Goal: Transaction & Acquisition: Purchase product/service

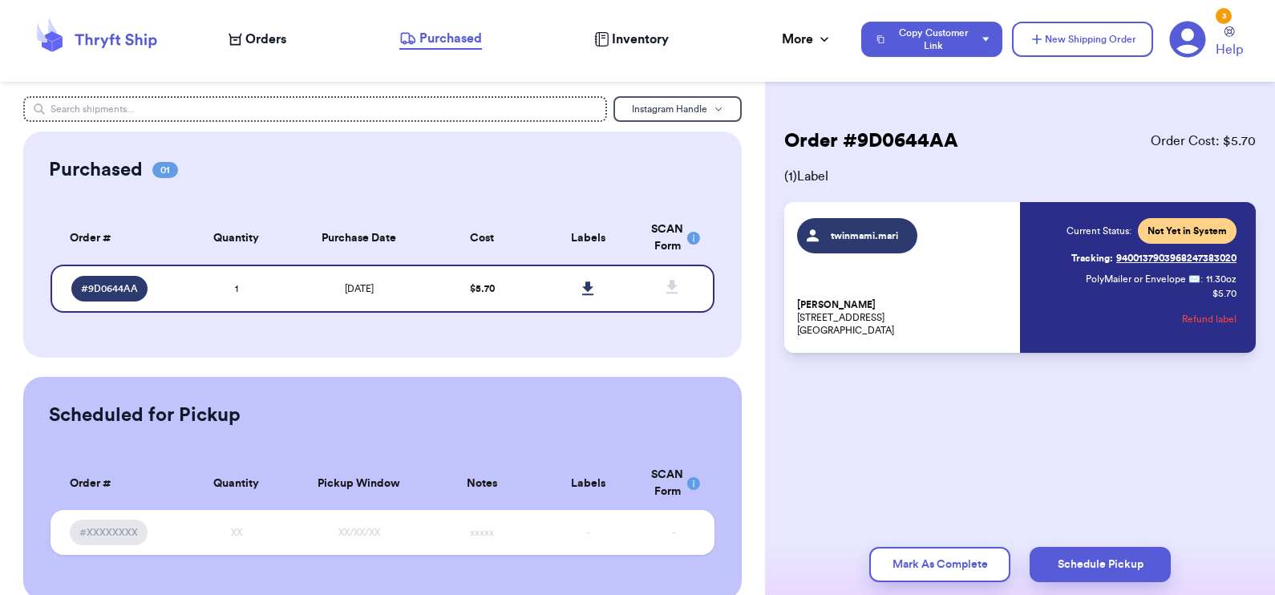
click at [240, 52] on nav "Orders Purchased Inventory More Stats Completed Orders Payments Payouts Copy Cu…" at bounding box center [743, 39] width 1062 height 53
click at [245, 37] on span "Orders" at bounding box center [265, 39] width 41 height 19
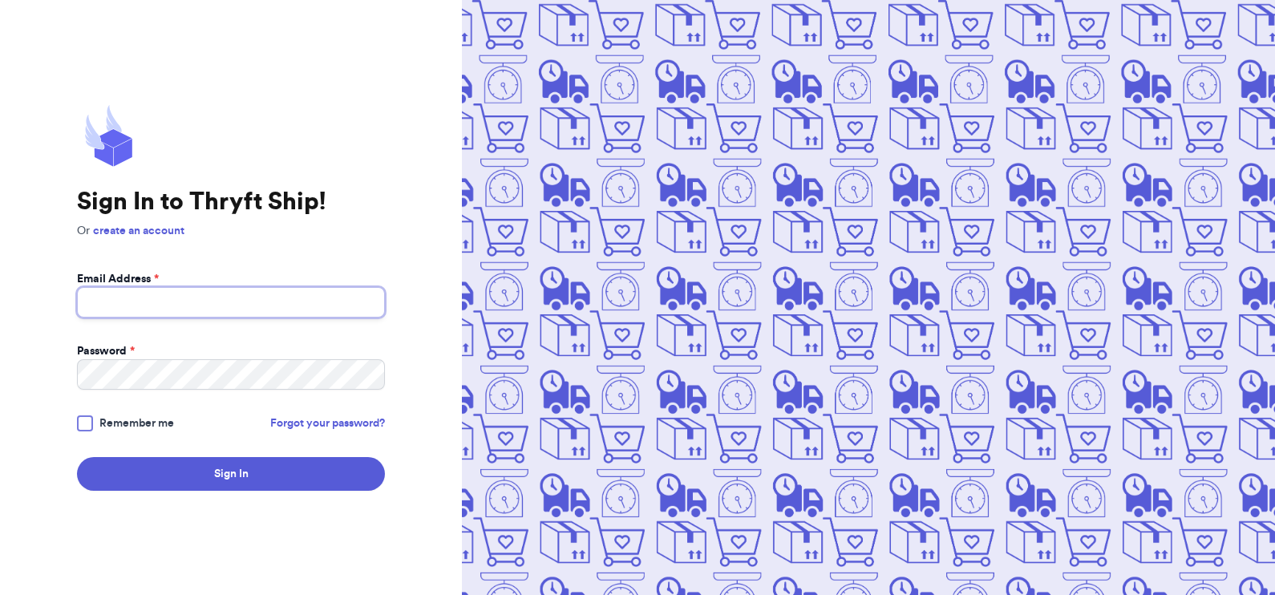
type input "[EMAIL_ADDRESS][DOMAIN_NAME]"
click at [83, 420] on div at bounding box center [85, 423] width 16 height 16
click at [0, 0] on input "Remember me" at bounding box center [0, 0] width 0 height 0
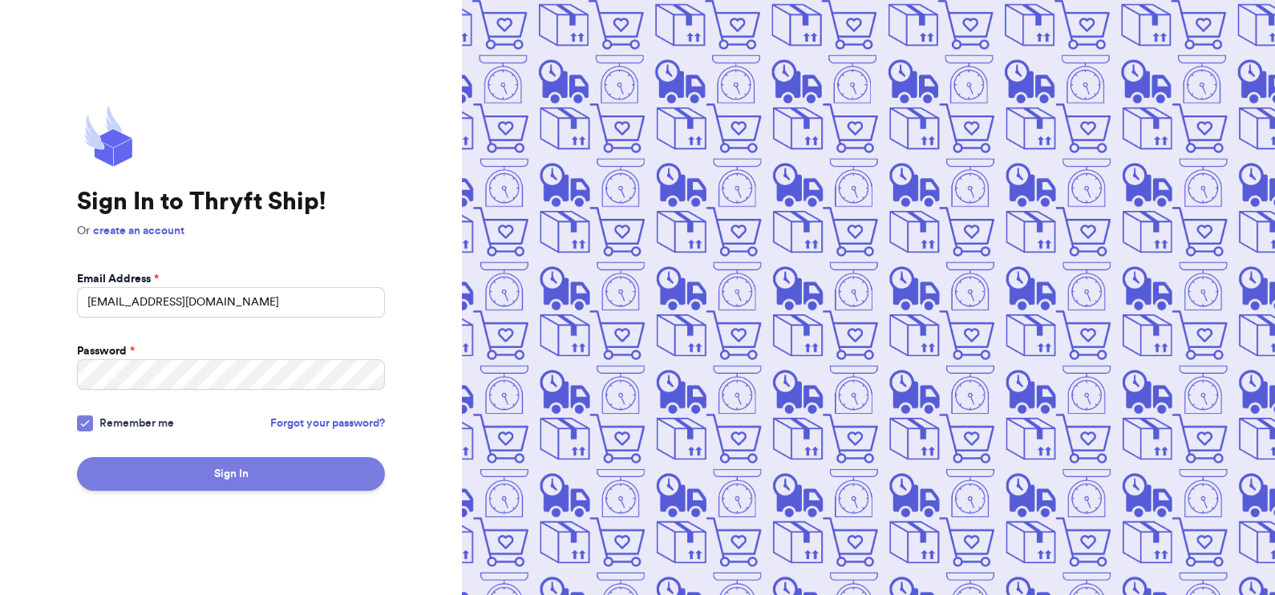
click at [132, 475] on button "Sign In" at bounding box center [231, 474] width 308 height 34
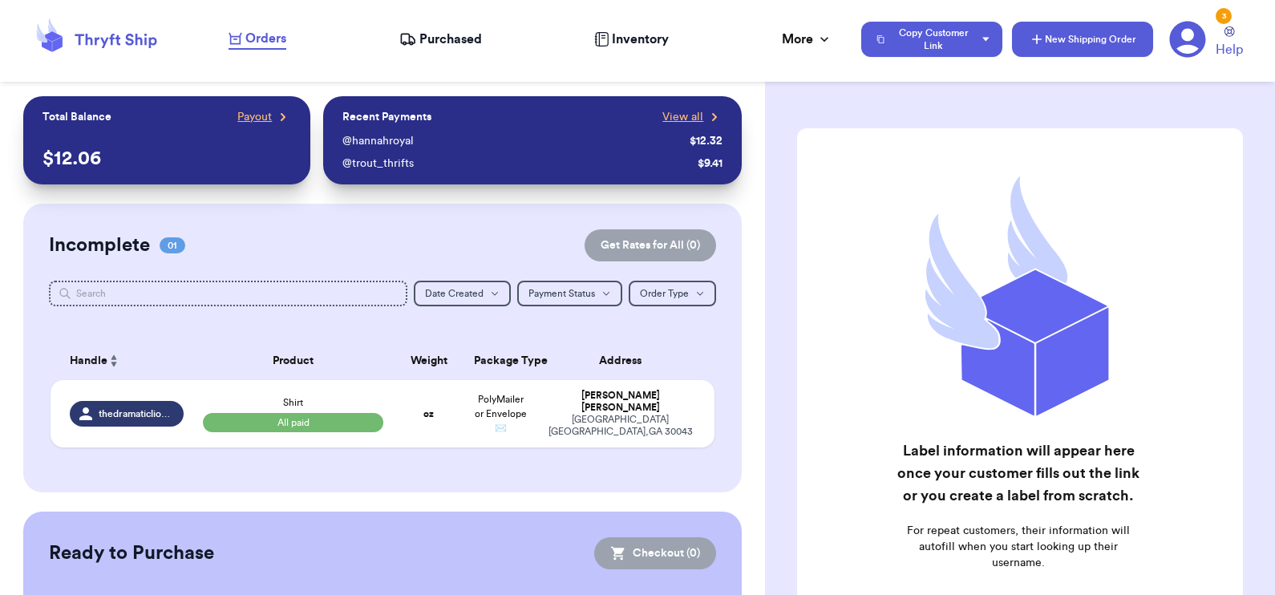
click at [1063, 32] on button "New Shipping Order" at bounding box center [1082, 39] width 141 height 35
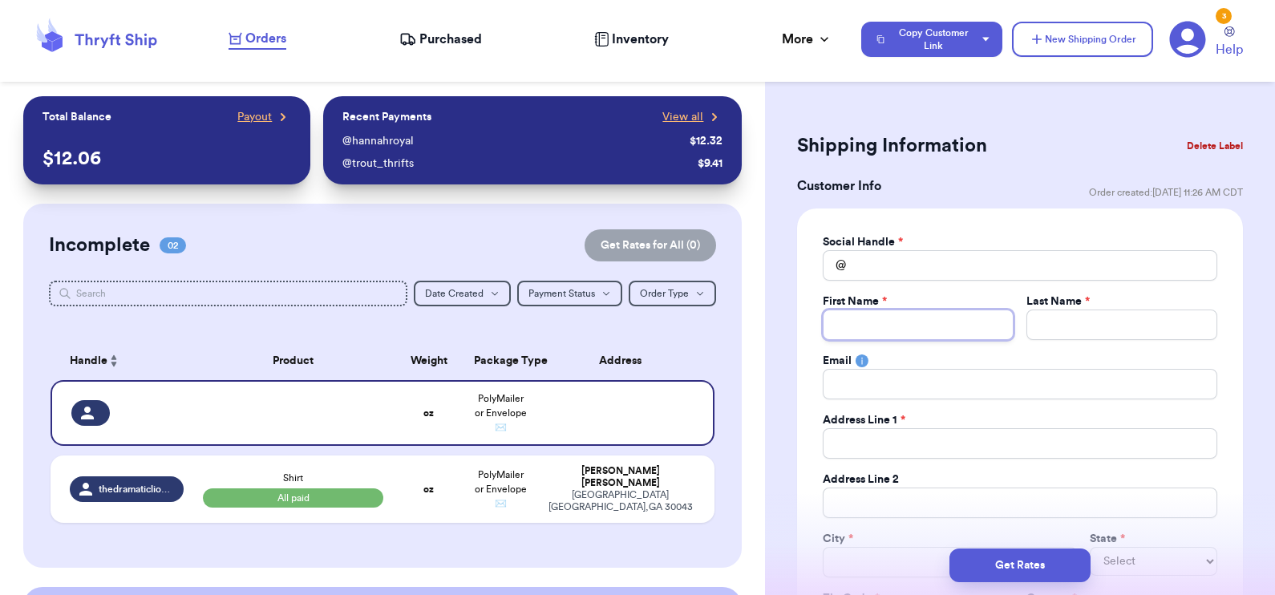
click at [910, 317] on input "Total Amount Paid" at bounding box center [918, 324] width 191 height 30
type input "L"
type input "Li"
type input "[PERSON_NAME]"
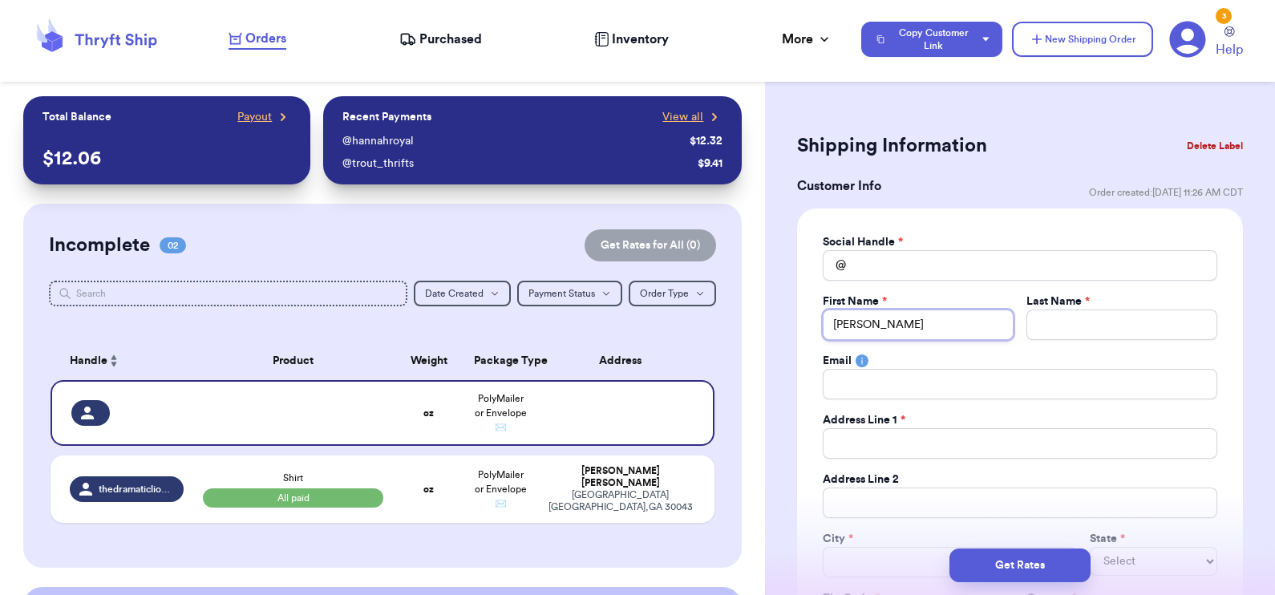
type input "Linds"
type input "Lindse"
type input "[PERSON_NAME]"
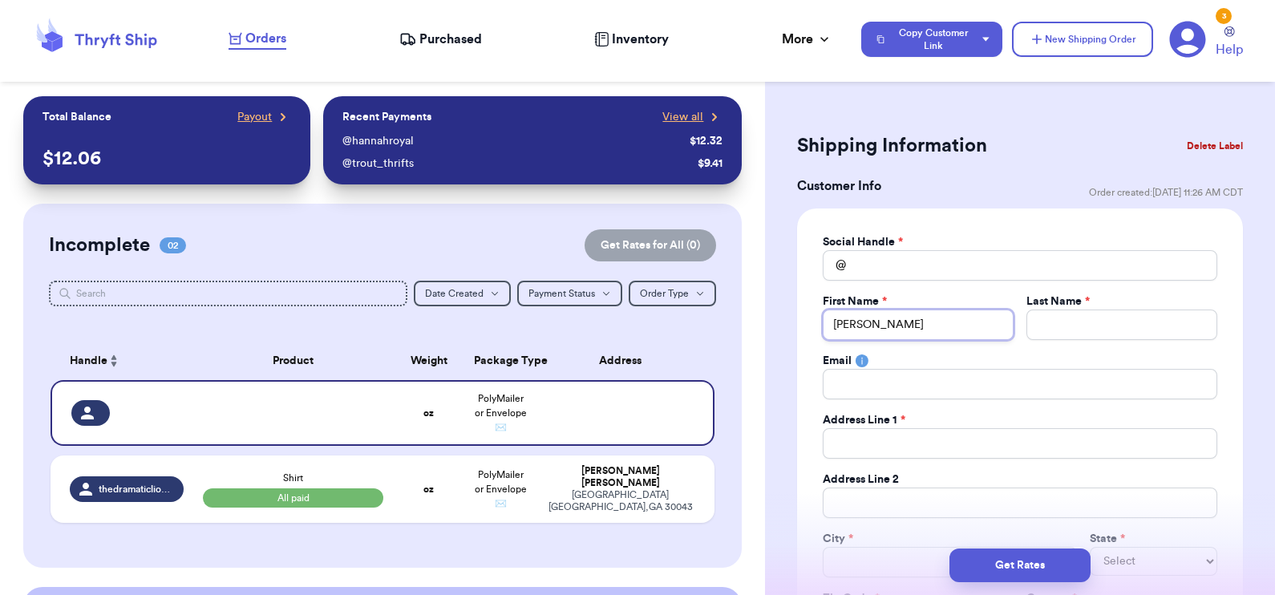
type input "Lindsey"
type input "C"
type input "Co"
type input "Cor"
type input "Cork"
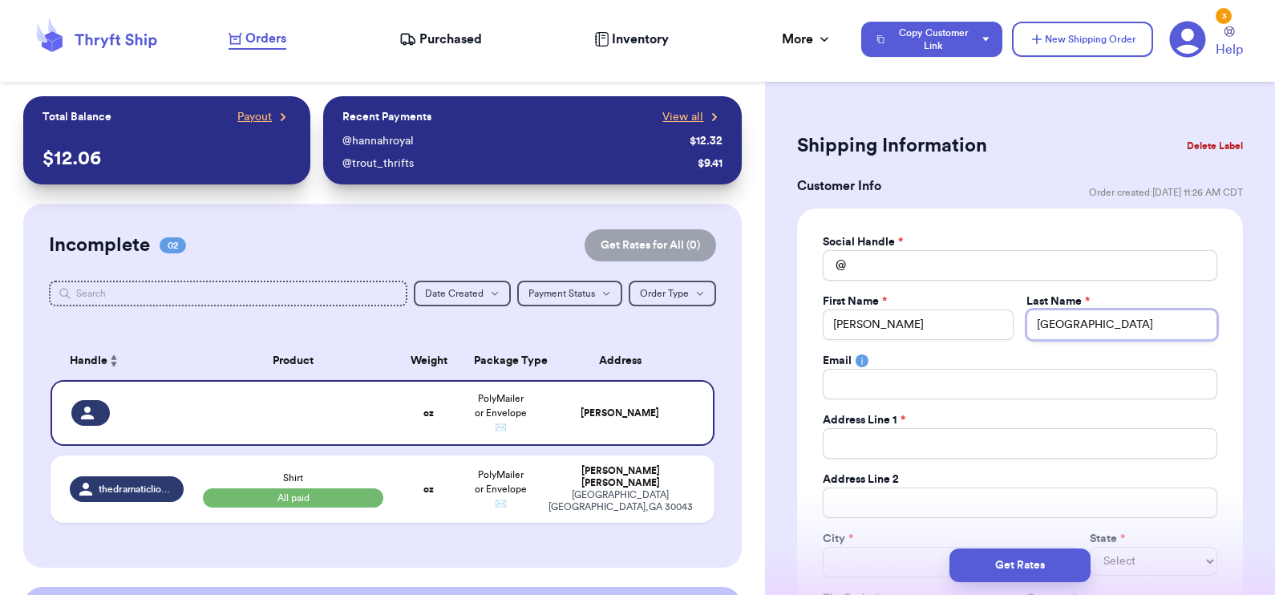
type input "Corki"
type input "Corkis"
type input "Corkish"
click at [895, 276] on input "Total Amount Paid" at bounding box center [1020, 265] width 394 height 30
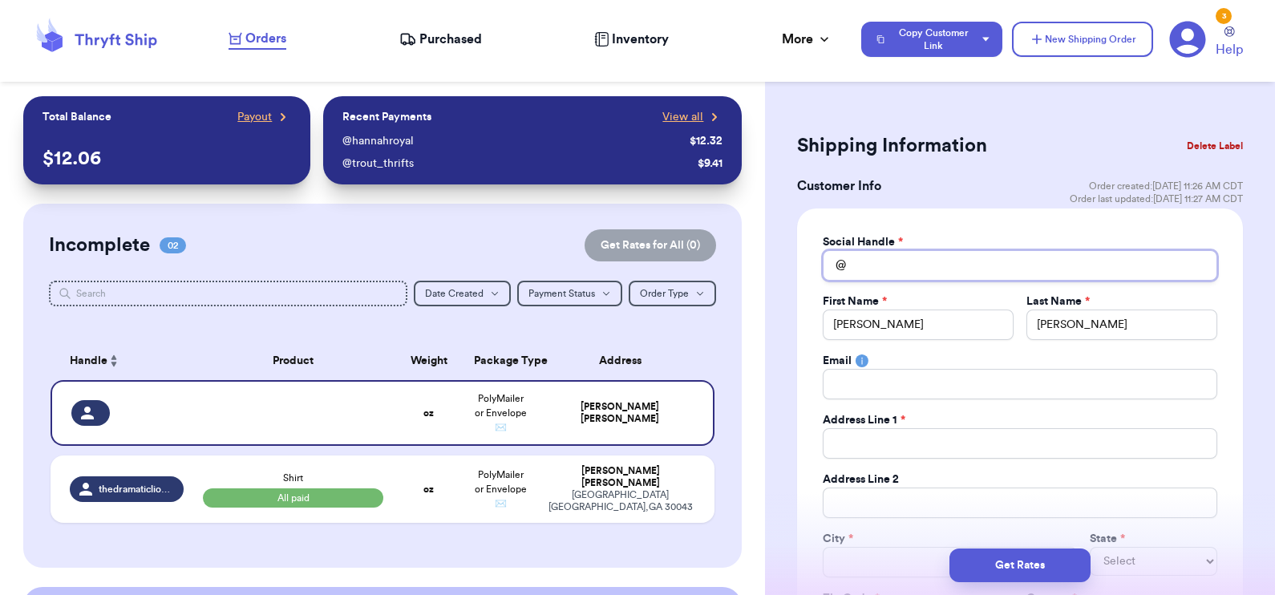
type input "l"
type input "li"
type input "lit"
type input "litt"
type input "littl"
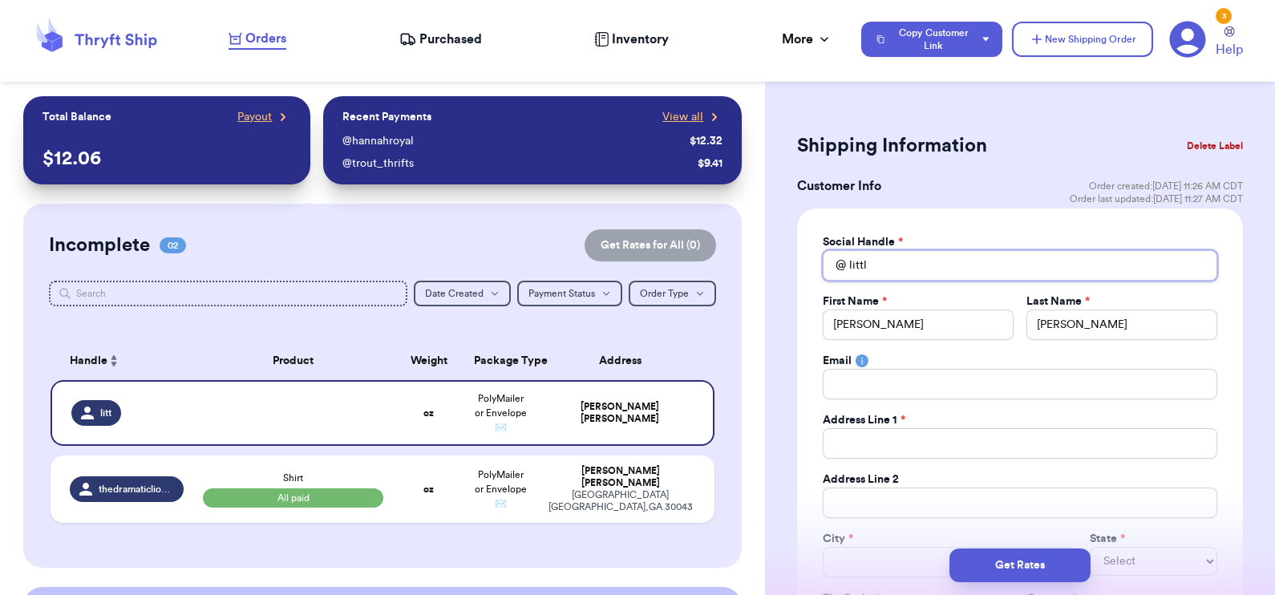
type input "little"
type input "littles"
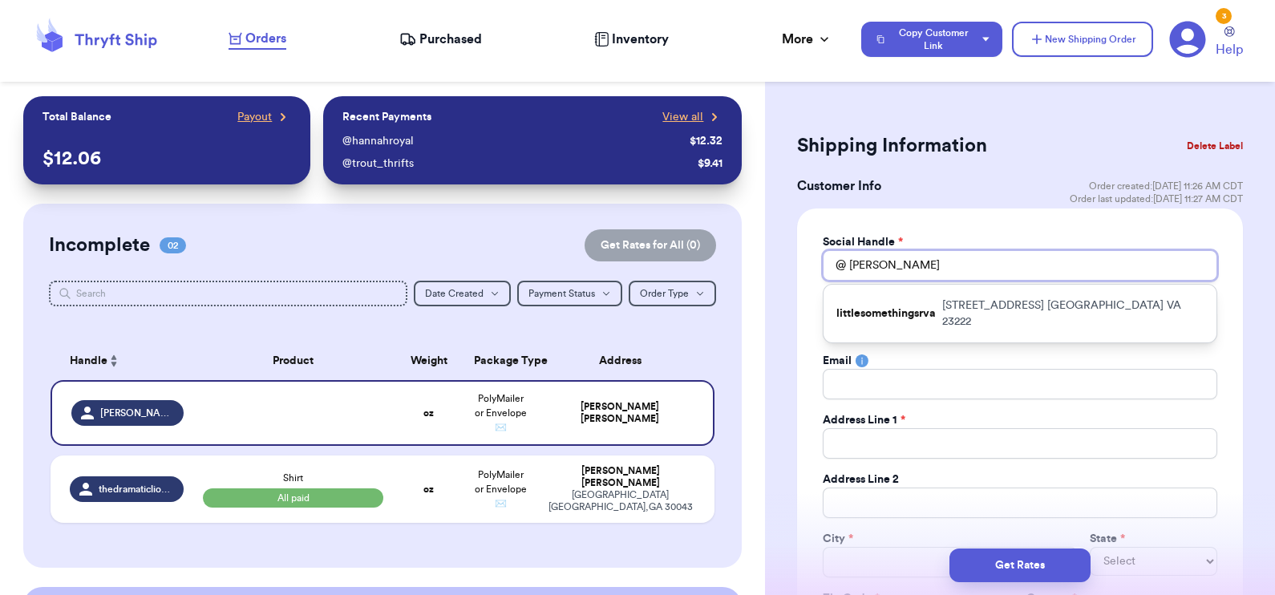
type input "littlesa"
type input "littlesan"
type input "littlesand"
type input "littlesandl"
type input "littlesandla"
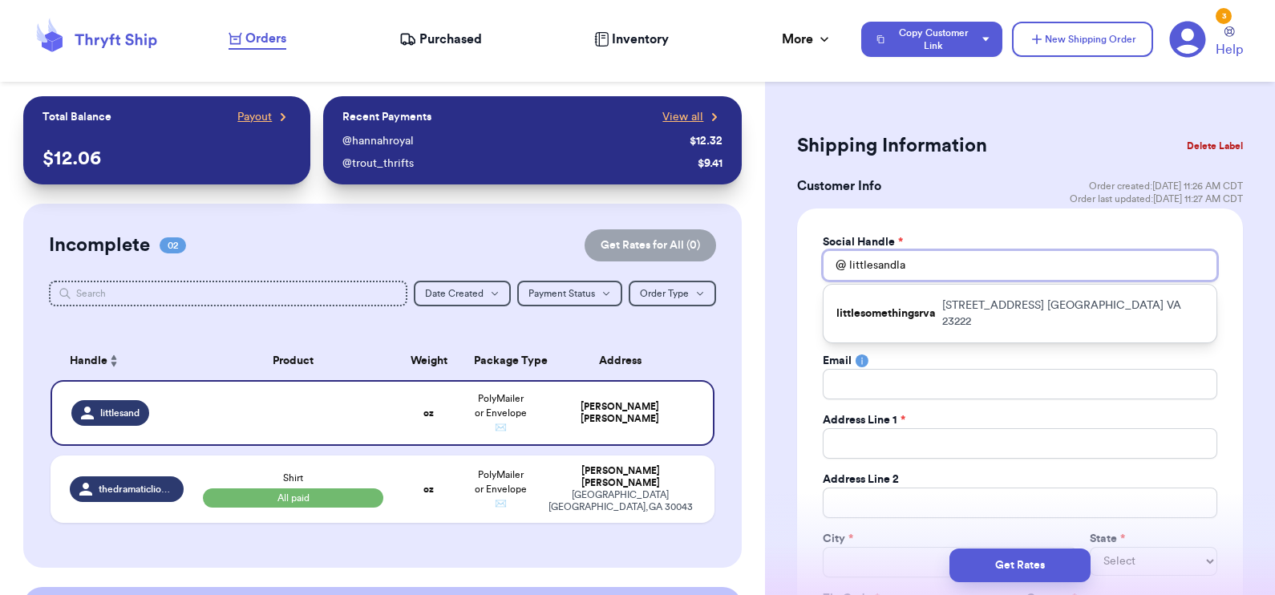
type input "littlesandlat"
type input "littlesandlatt"
type input "littlesandlatte"
type input "littlesandlattes"
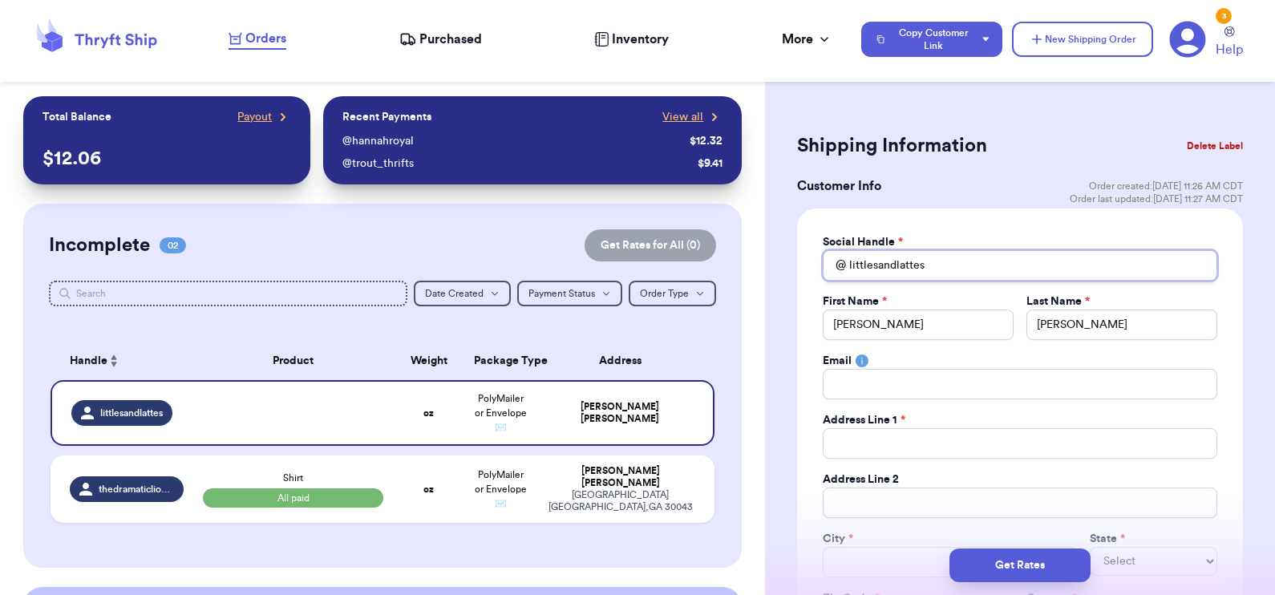
type input "littlesandlattest"
type input "littlesandlattesth"
type input "littlesandlattesthr"
type input "littlesandlattesthri"
type input "littlesandlattesthrif"
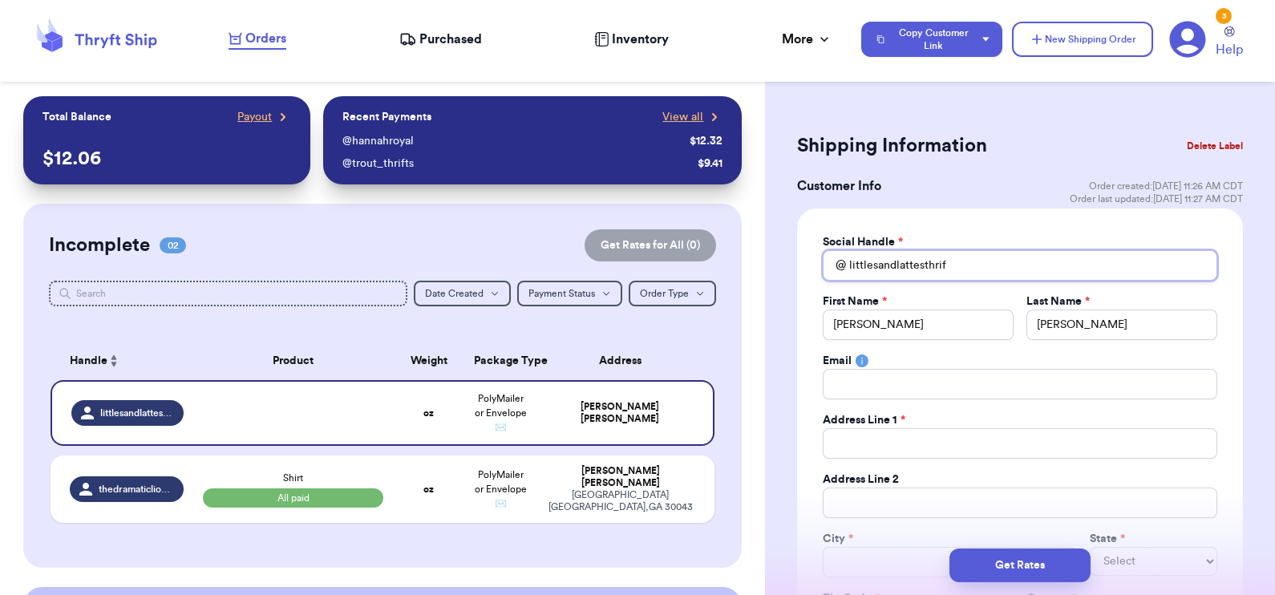
type input "littlesandlattesthrift"
type input "littlesandlattesthriftc"
type input "littlesandlattesthriftco"
click at [955, 439] on input "Total Amount Paid" at bounding box center [1020, 443] width 394 height 30
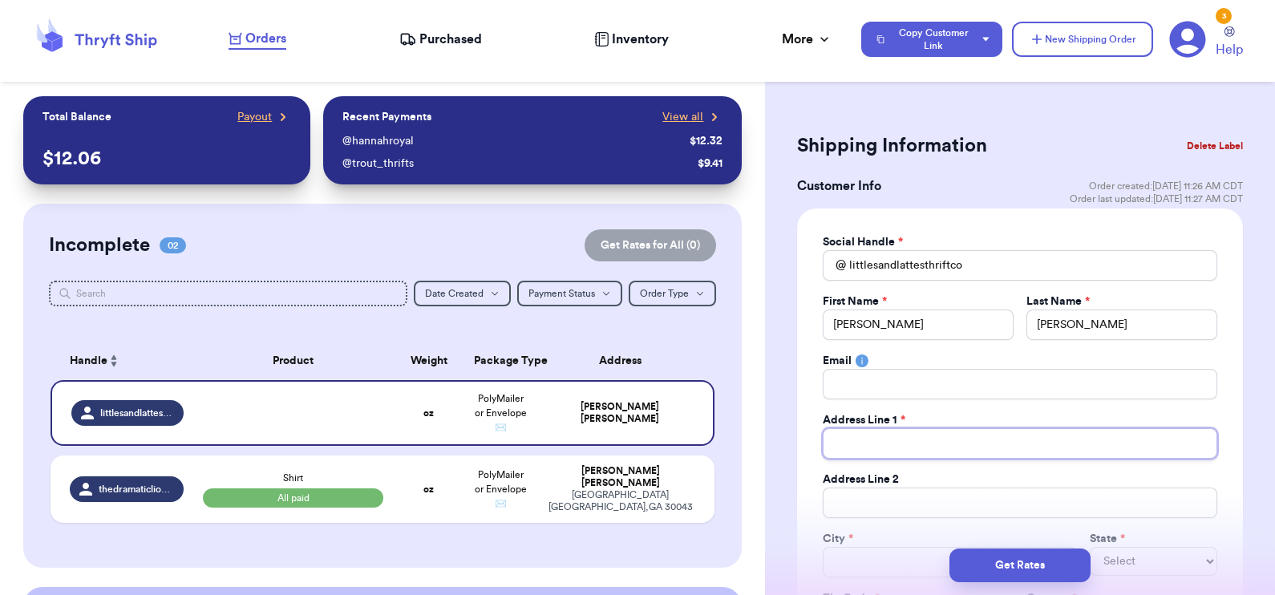
type input "1"
type input "13"
type input "135"
type input "135 3"
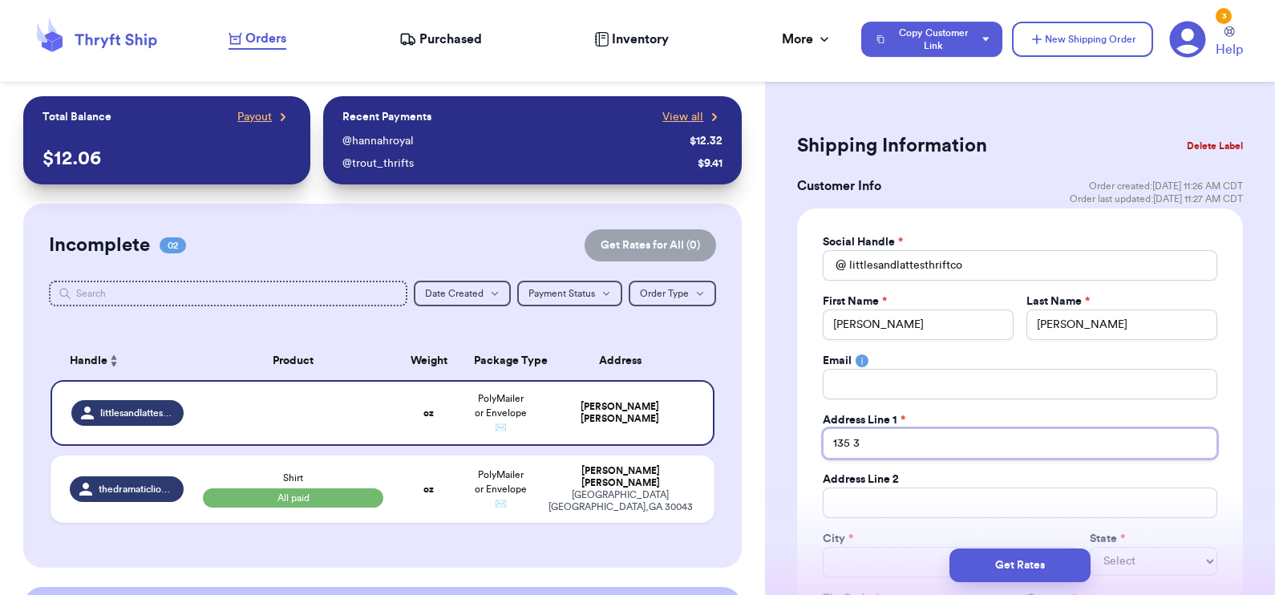
type input "135 36"
type input "135 36t"
type input "135 36th"
type input "135 36th S"
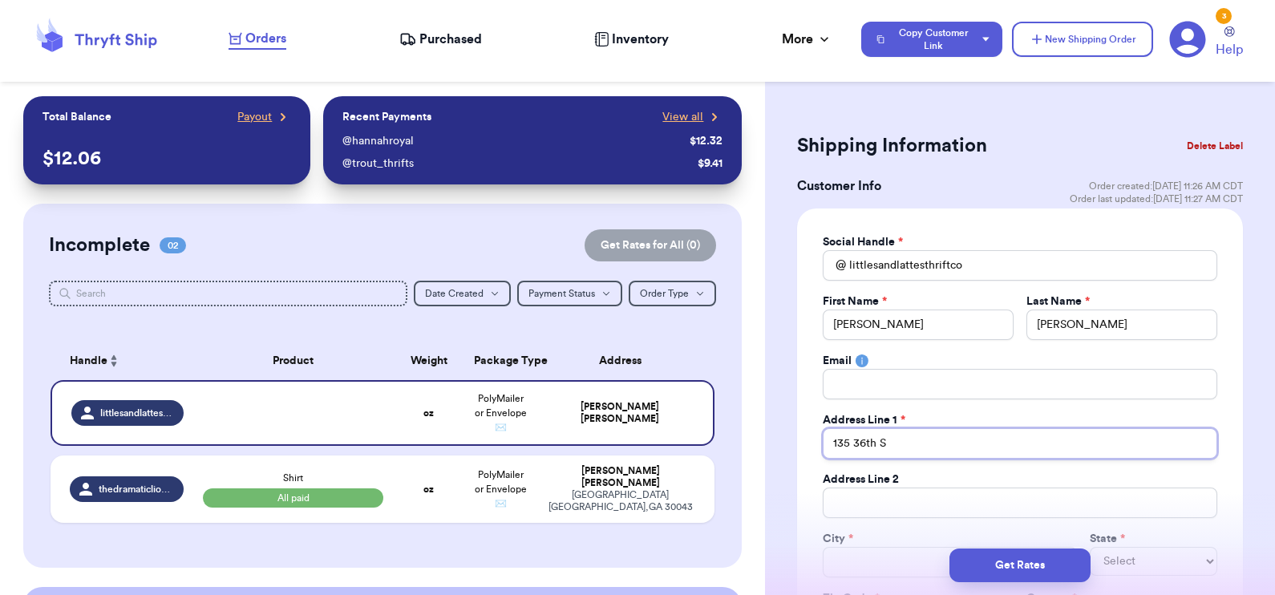
type input "135 36th St"
type input "135 36th St."
type input "C"
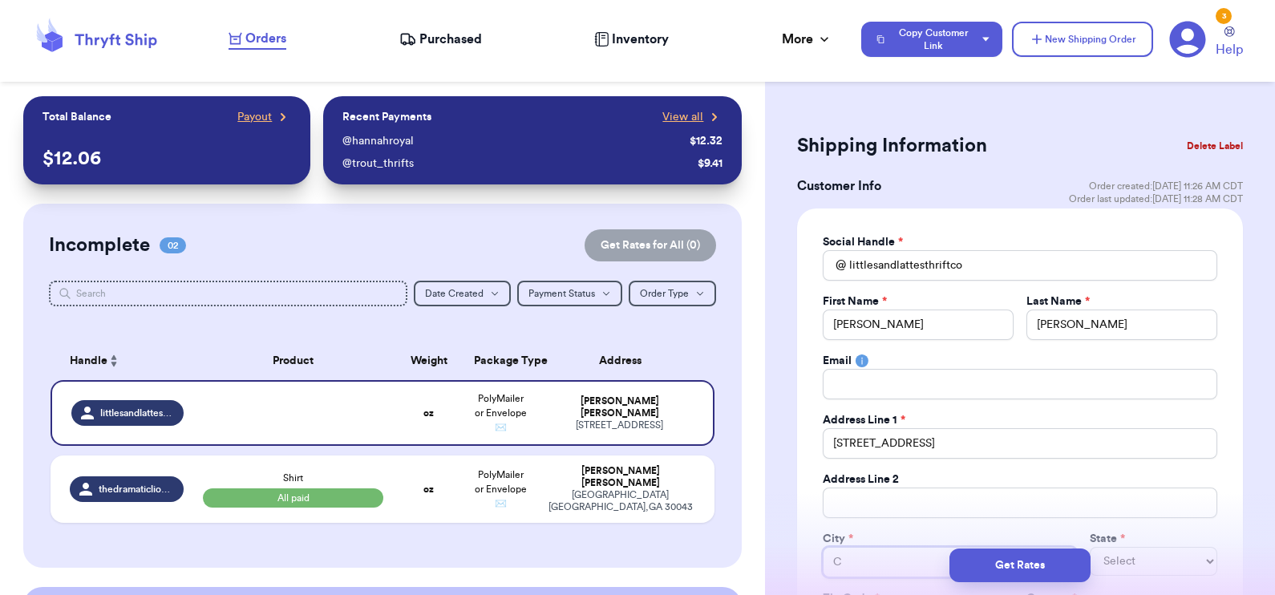
type input "Ca"
type input "Can"
type input "Cant"
type input "Canto"
type input "Canton"
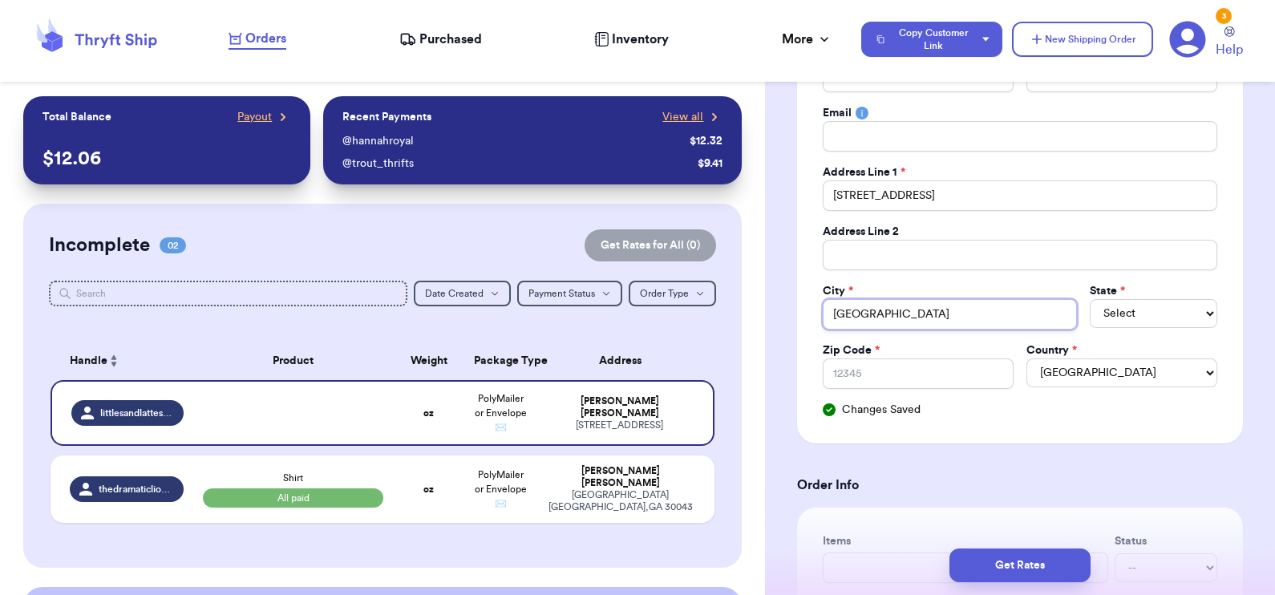
scroll to position [249, 0]
type input "Canton"
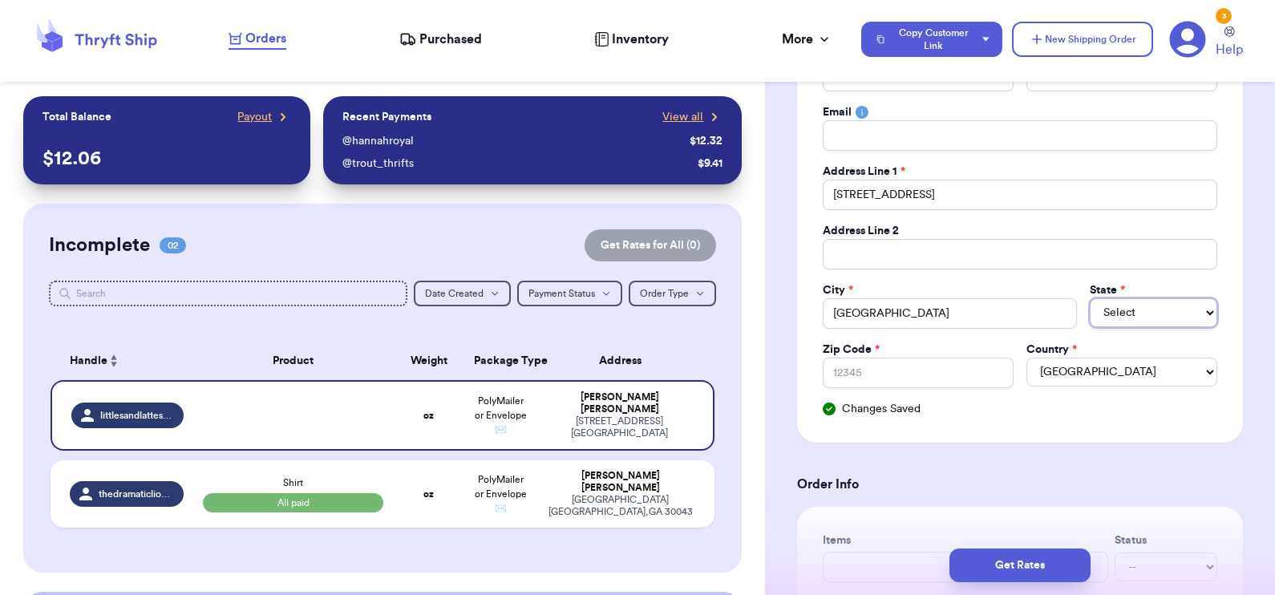
select select "NE"
select select "NV"
click at [1102, 310] on select "AL AK AZ AR CA CO CT DE DC FL GA HI ID IL IN IA KS KY LA ME MD MA MI MN MS MO M…" at bounding box center [1153, 312] width 127 height 29
select select "NE"
click at [1090, 298] on select "AL AK AZ AR CA CO CT DE DC FL GA HI ID IL IN IA KS KY LA ME MD MA MI MN MS MO M…" at bounding box center [1153, 312] width 127 height 29
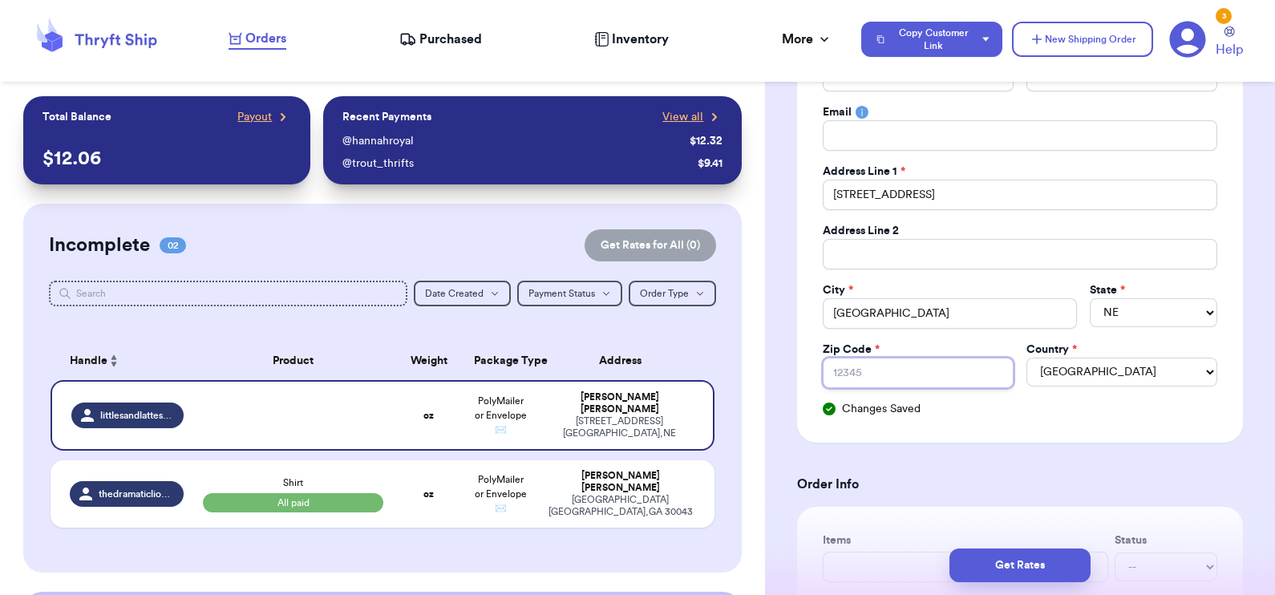
click at [891, 379] on input "Zip Code *" at bounding box center [918, 373] width 191 height 30
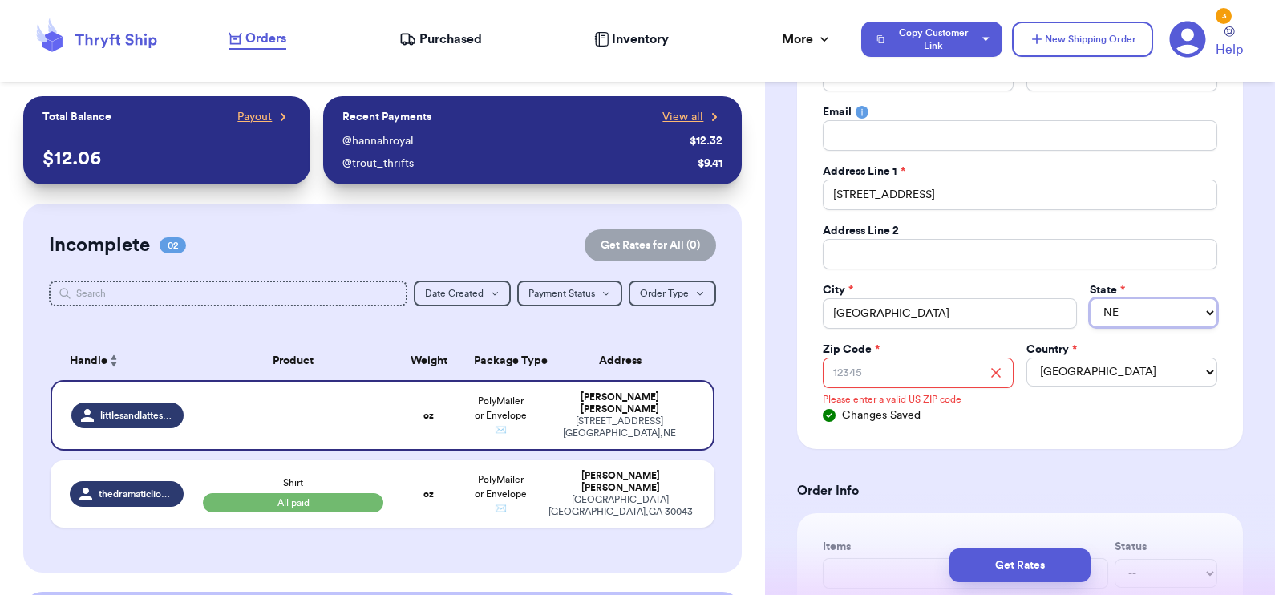
click at [1142, 312] on select "AL AK AZ AR CA CO CT DE DC FL GA HI ID IL IN IA KS KY LA ME MD MA MI MN MS MO M…" at bounding box center [1153, 312] width 127 height 29
select select "OH"
click at [1090, 298] on select "AL AK AZ AR CA CO CT DE DC FL GA HI ID IL IN IA KS KY LA ME MD MA MI MN MS MO M…" at bounding box center [1153, 312] width 127 height 29
click at [1012, 190] on input "135 36th St." at bounding box center [1020, 195] width 394 height 30
type input "135 36th St. N"
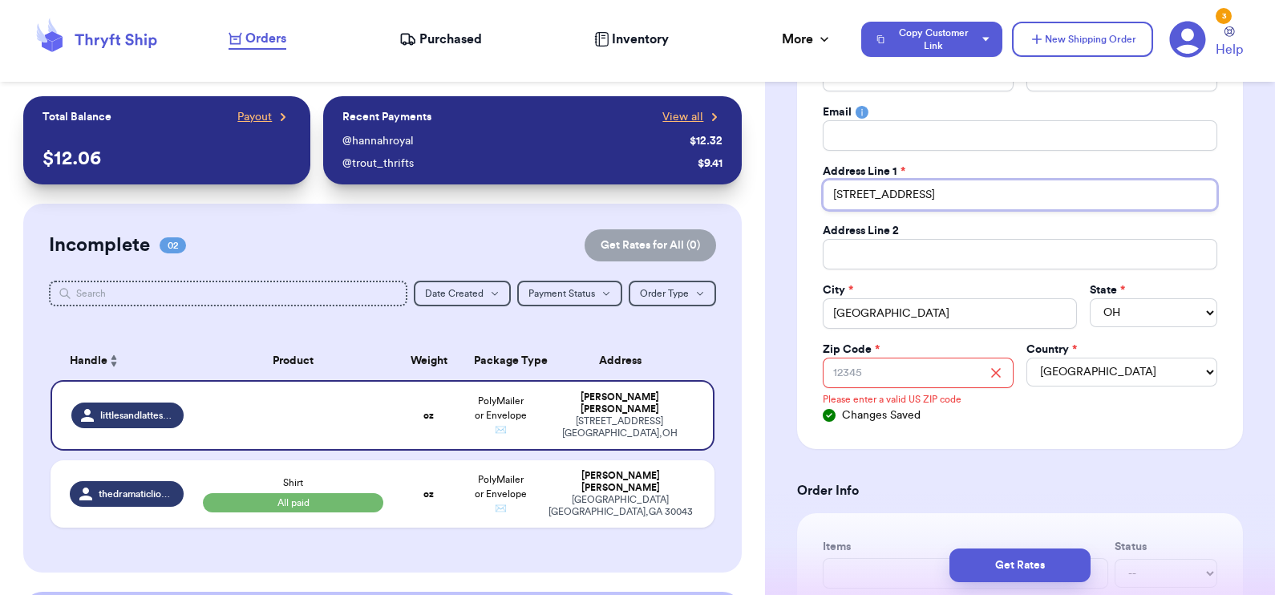
type input "135 36th St. NE"
click at [928, 373] on input "Zip Code *" at bounding box center [918, 373] width 191 height 30
type input "4"
type input "44"
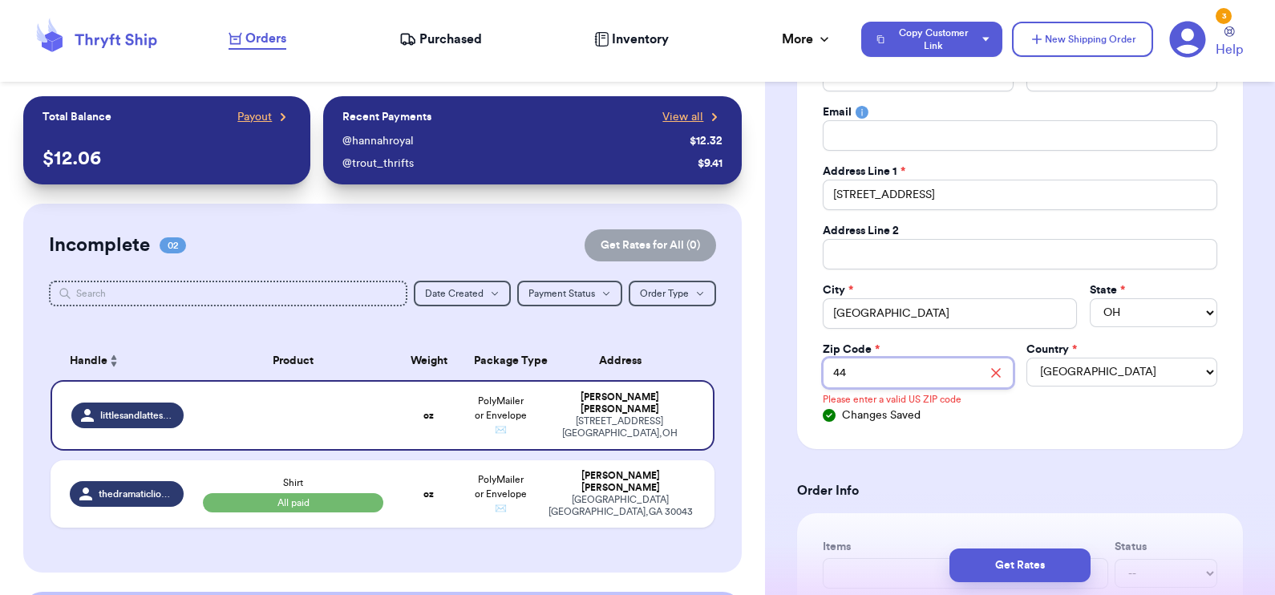
type input "447"
type input "4471"
type input "44714"
click at [1034, 433] on div "Social Handle * @ littlesandlattesthriftco First Name * Lindsey Last Name * Cor…" at bounding box center [1020, 204] width 446 height 489
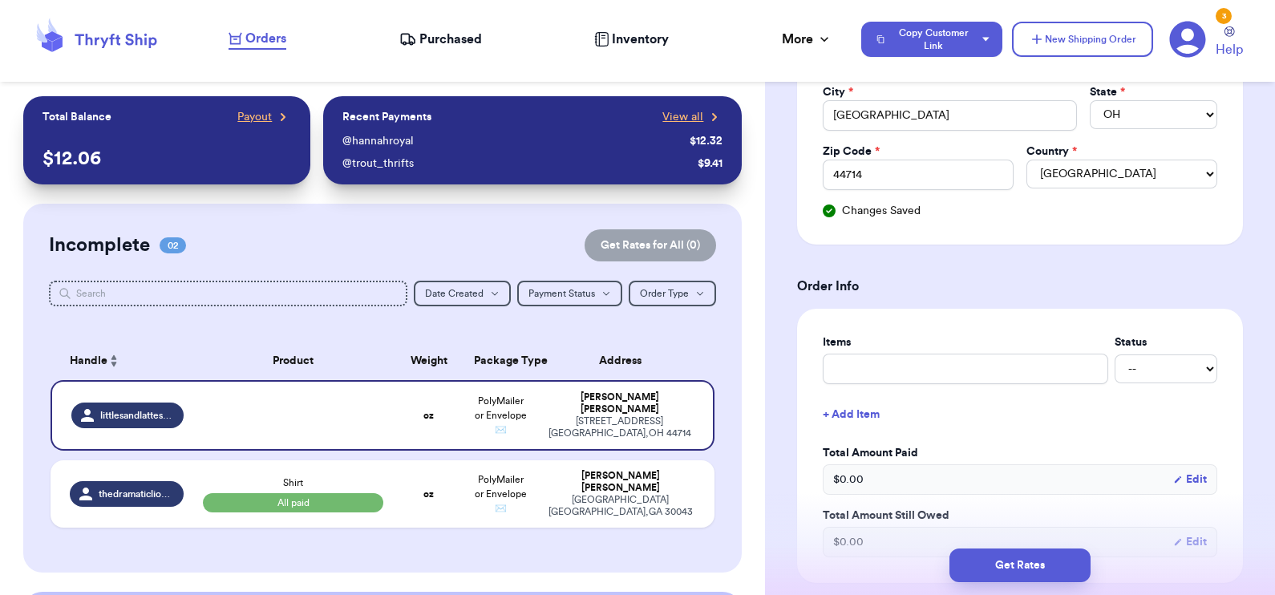
scroll to position [799, 0]
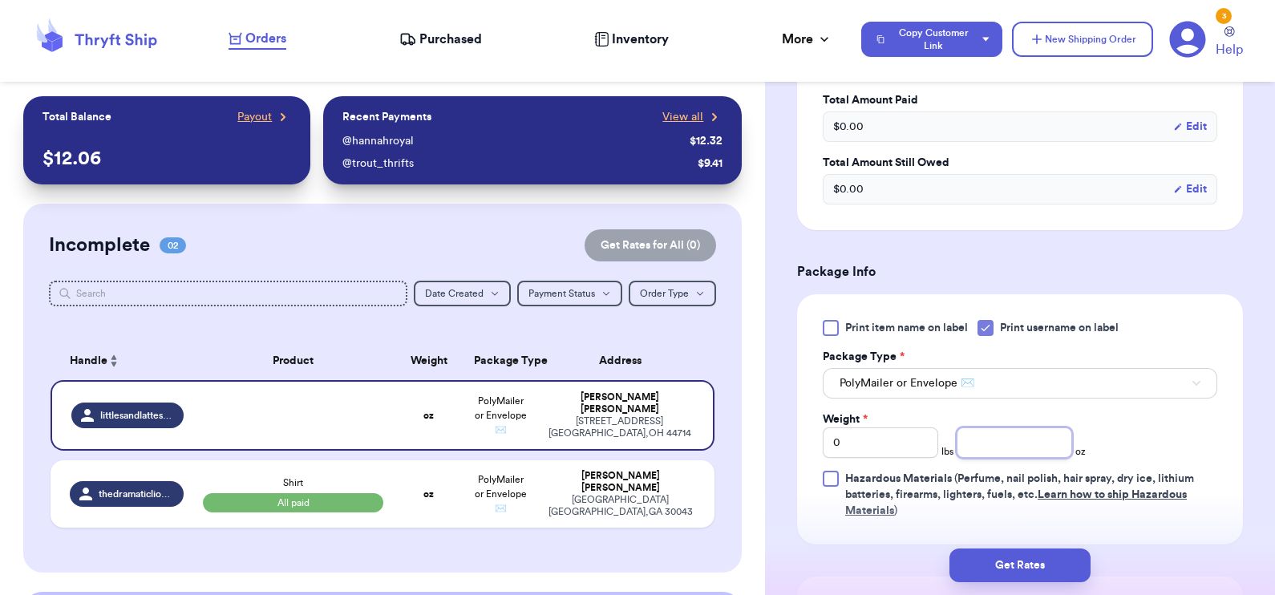
click at [974, 436] on input "number" at bounding box center [1014, 442] width 115 height 30
type input "4.7"
click at [1005, 564] on button "Get Rates" at bounding box center [1019, 565] width 141 height 34
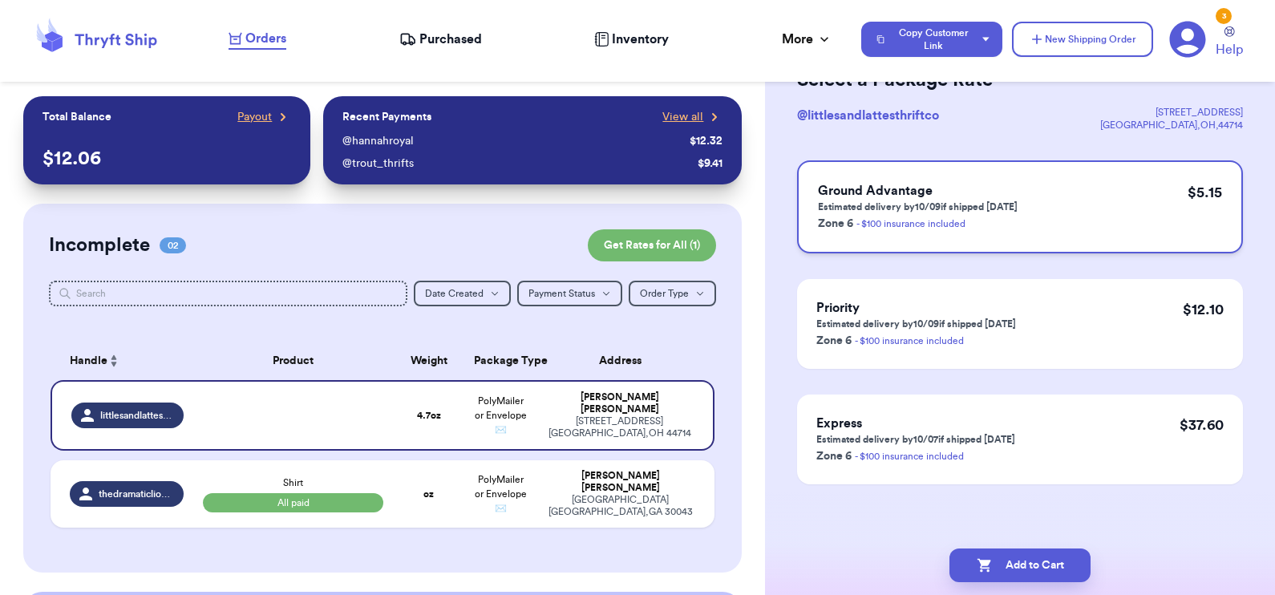
scroll to position [0, 0]
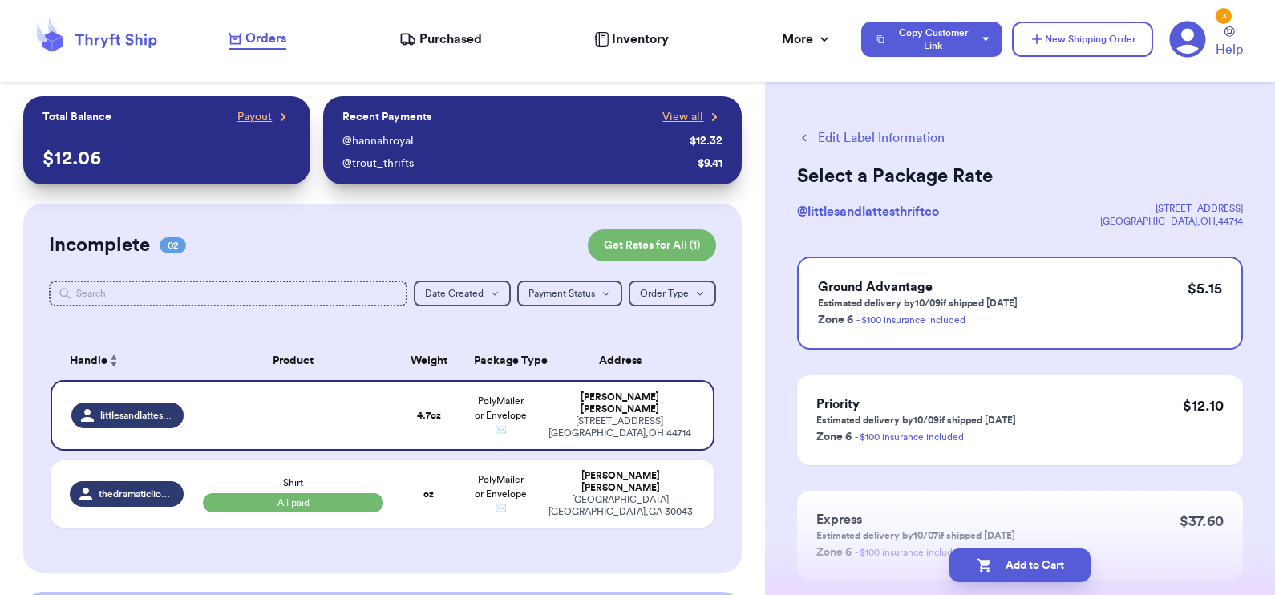
click at [855, 136] on button "Edit Label Information" at bounding box center [871, 137] width 148 height 19
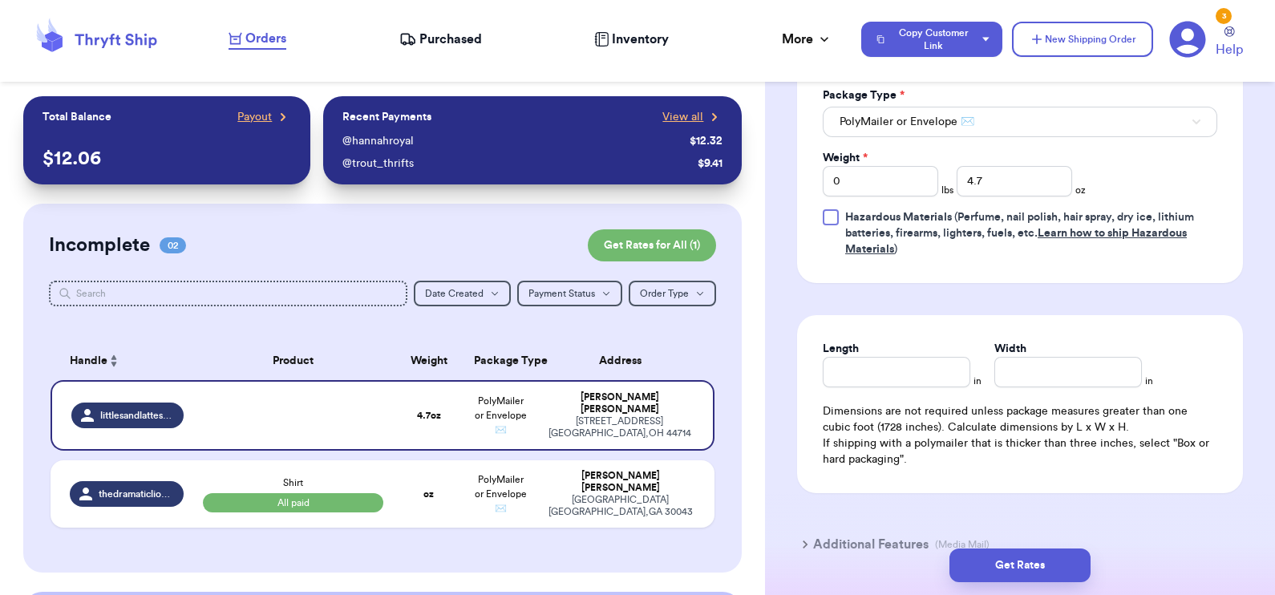
scroll to position [862, 0]
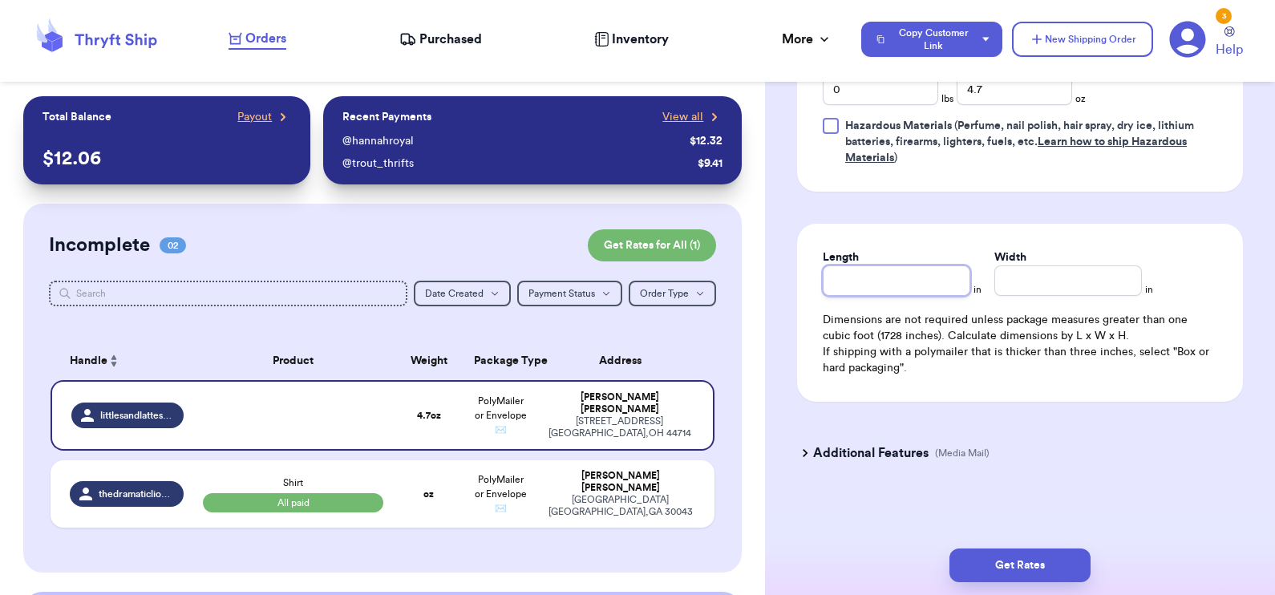
click at [872, 283] on input "Length" at bounding box center [897, 280] width 148 height 30
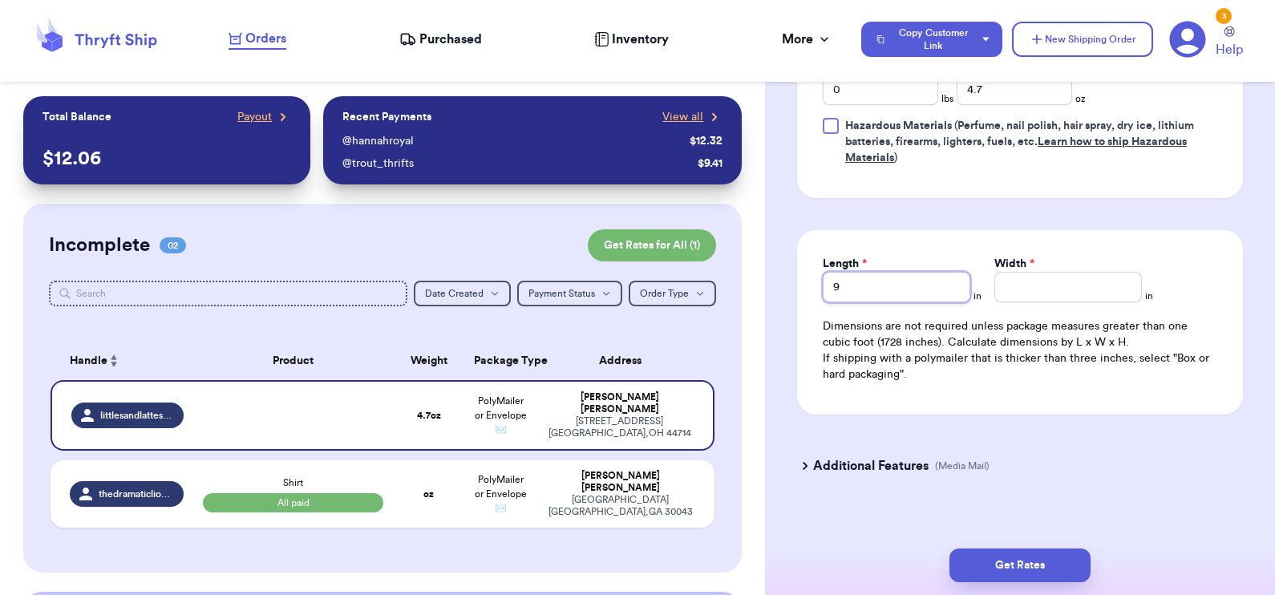
type input "9"
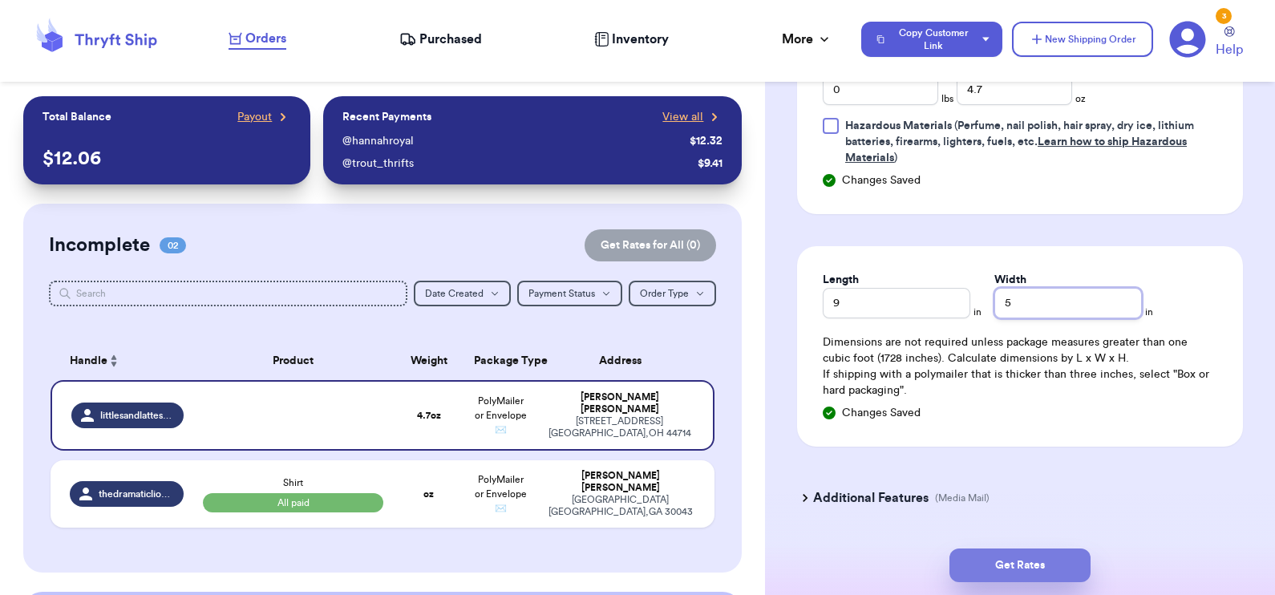
type input "5"
click at [1018, 558] on button "Get Rates" at bounding box center [1019, 565] width 141 height 34
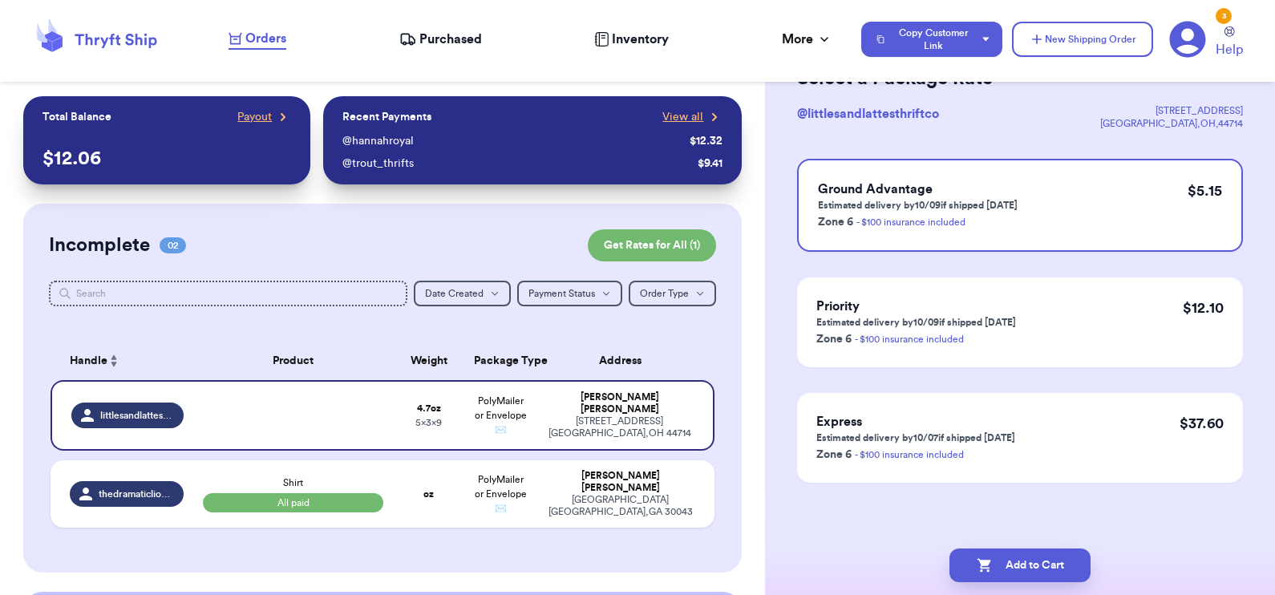
scroll to position [0, 0]
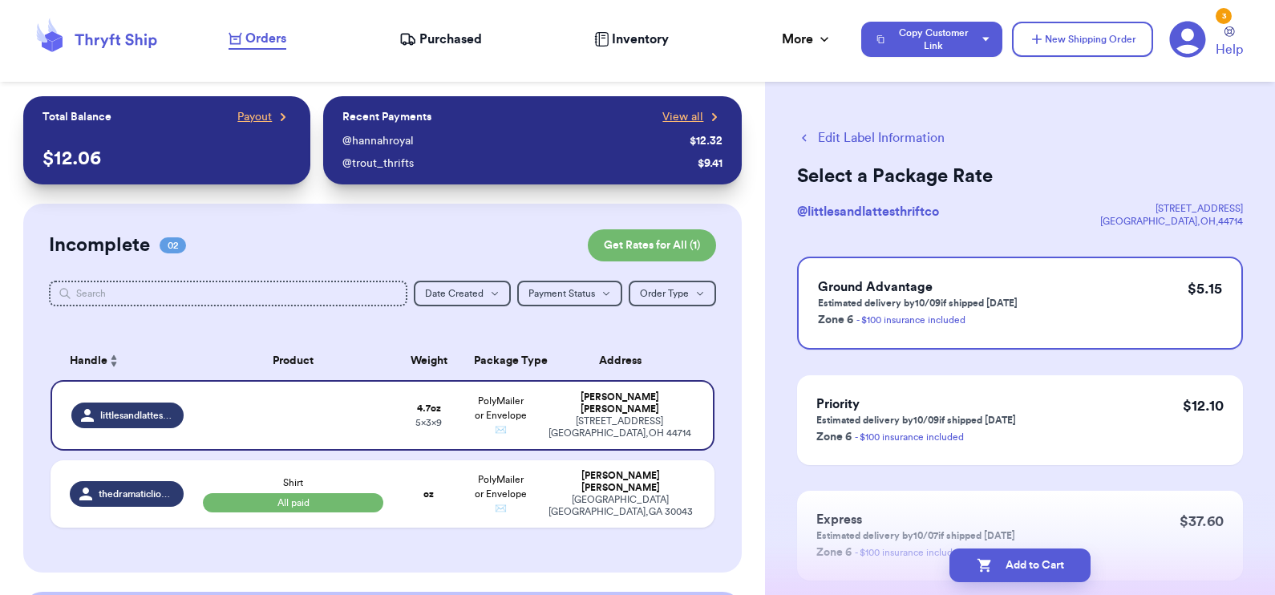
click at [880, 135] on button "Edit Label Information" at bounding box center [871, 137] width 148 height 19
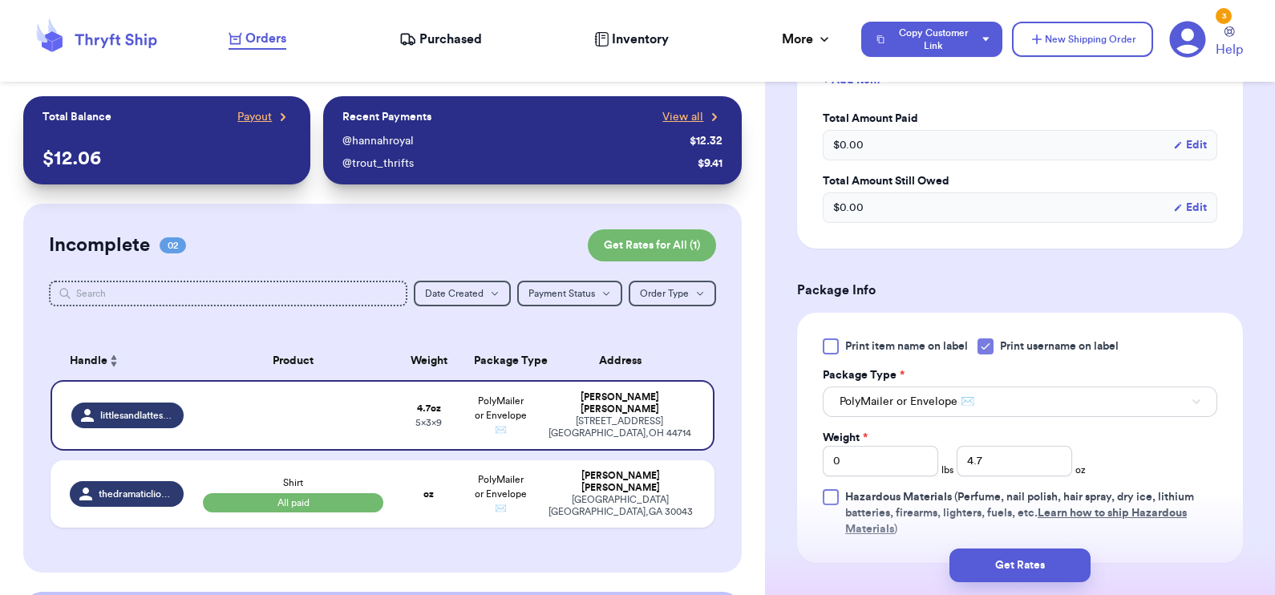
scroll to position [862, 0]
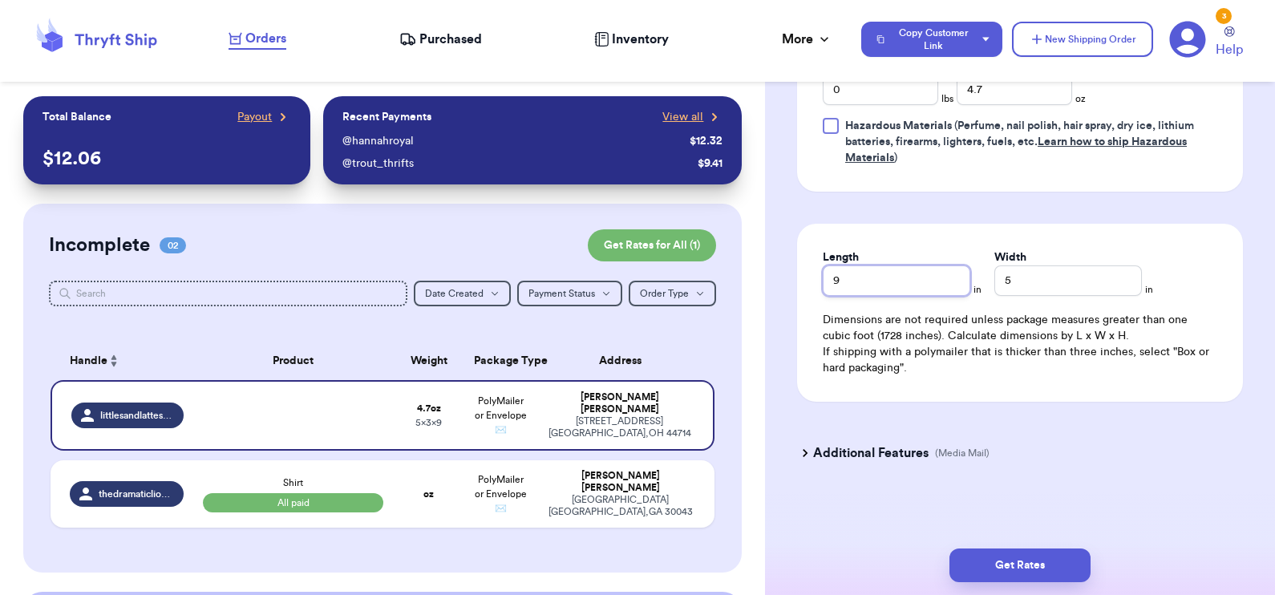
drag, startPoint x: 863, startPoint y: 281, endPoint x: 747, endPoint y: 278, distance: 115.5
click at [747, 278] on div "Customer Link New Order Total Balance Payout $ 12.06 Recent Payments View all @…" at bounding box center [637, 297] width 1275 height 595
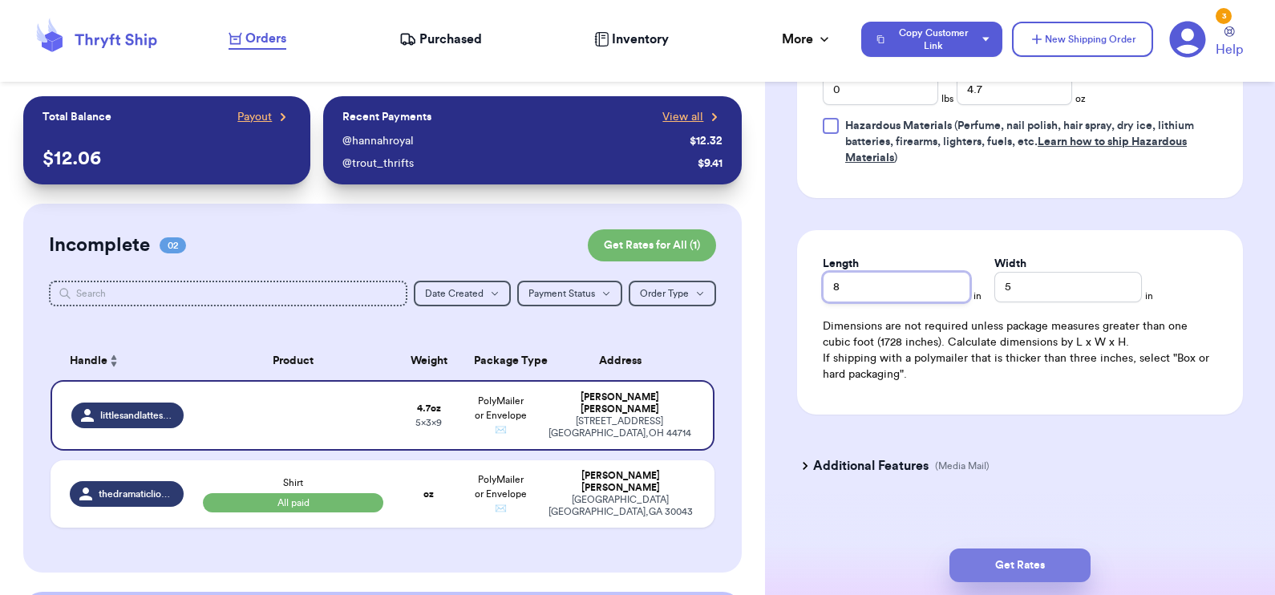
type input "8"
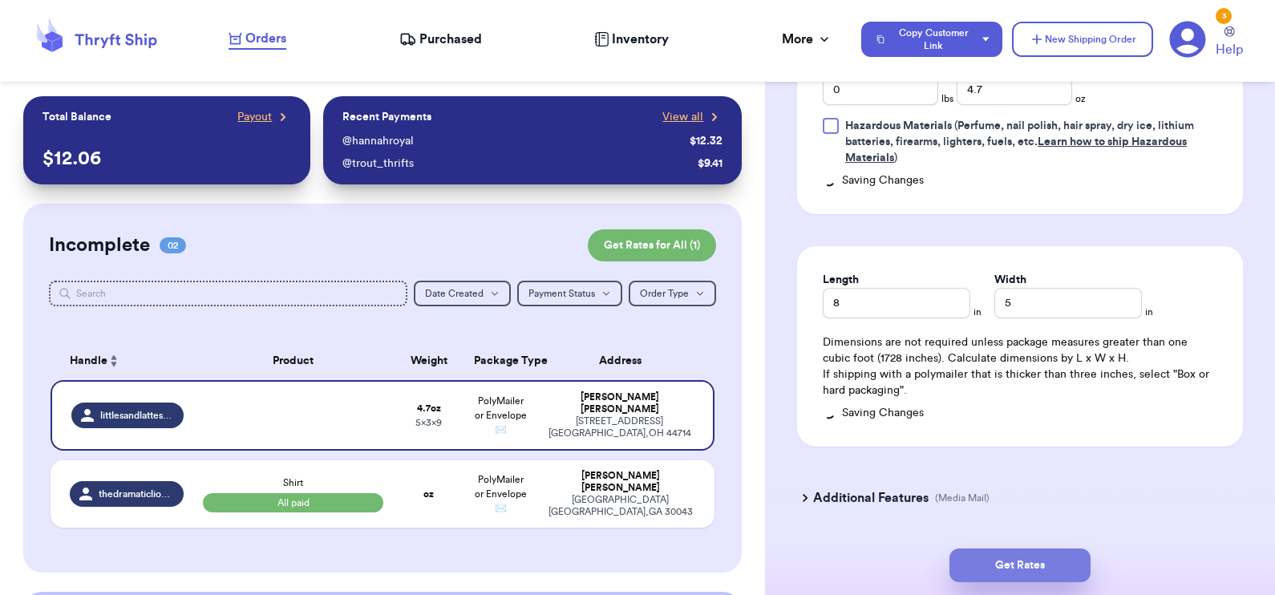
click at [989, 556] on button "Get Rates" at bounding box center [1019, 565] width 141 height 34
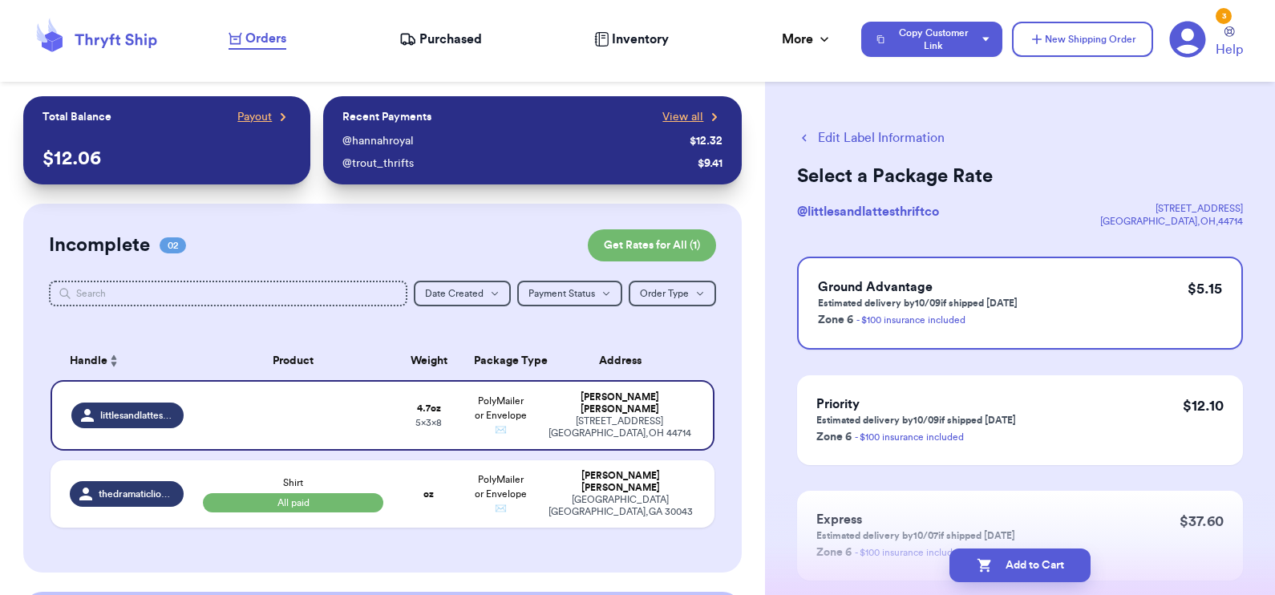
click at [897, 141] on button "Edit Label Information" at bounding box center [871, 137] width 148 height 19
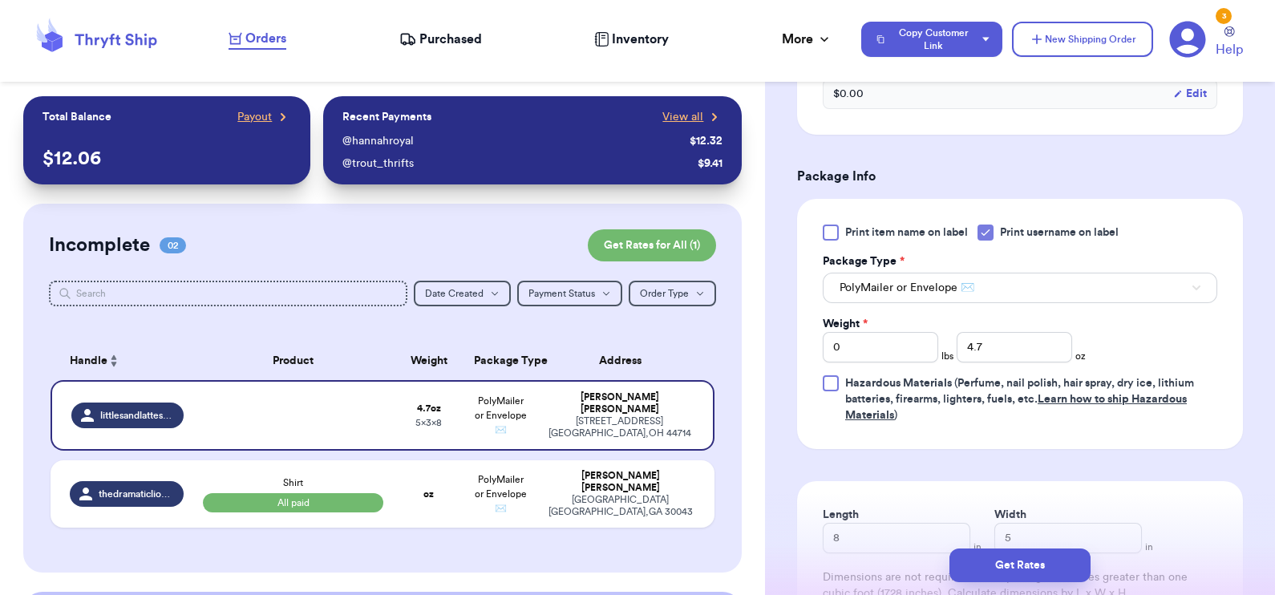
scroll to position [862, 0]
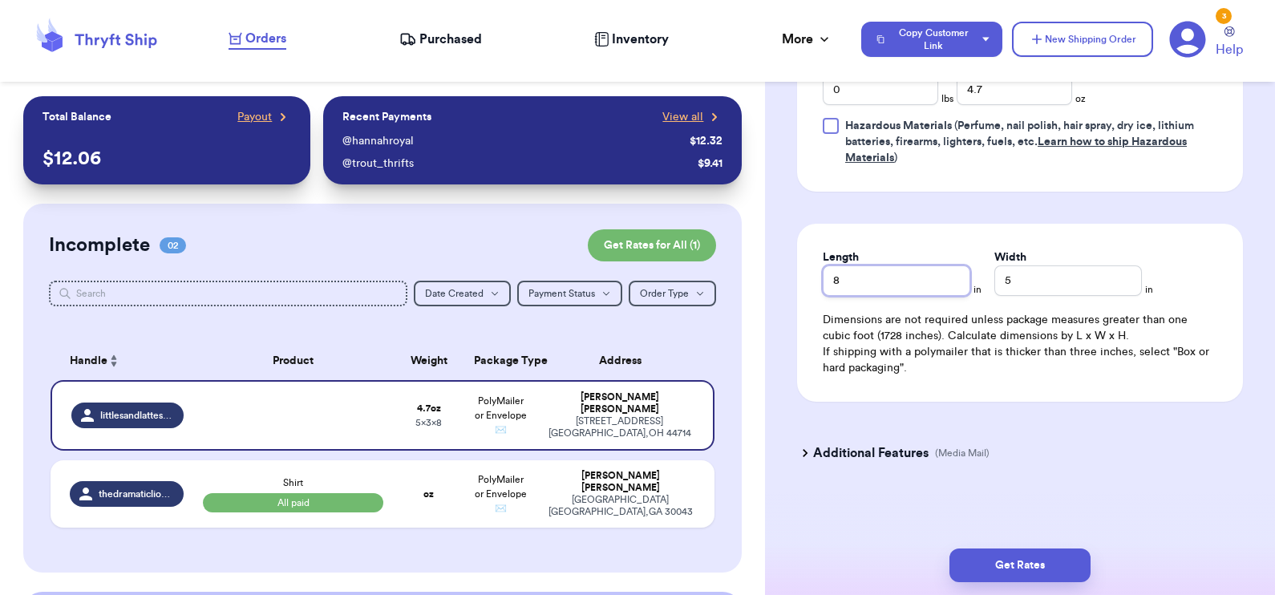
drag, startPoint x: 879, startPoint y: 273, endPoint x: 765, endPoint y: 274, distance: 113.9
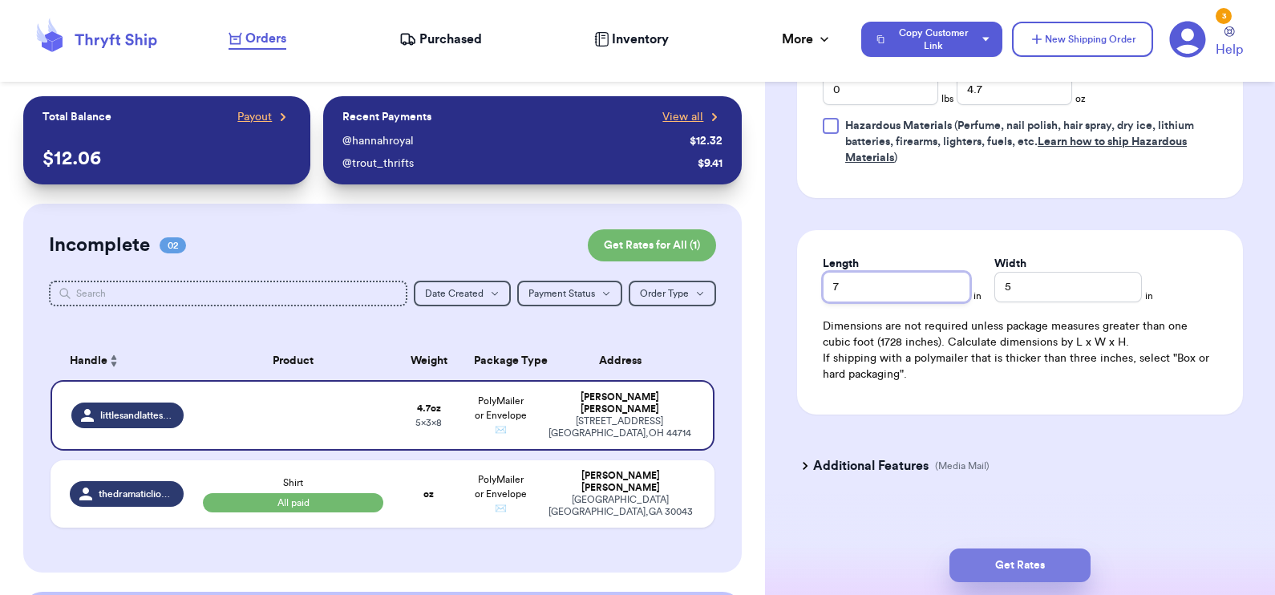
type input "7"
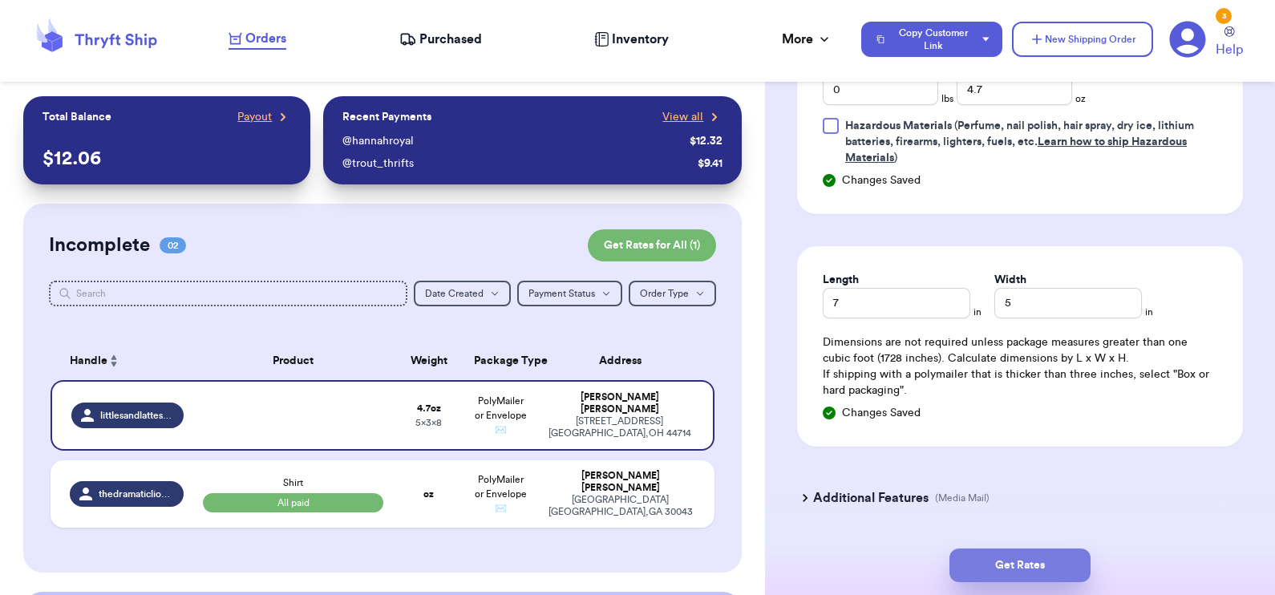
click at [988, 573] on button "Get Rates" at bounding box center [1019, 565] width 141 height 34
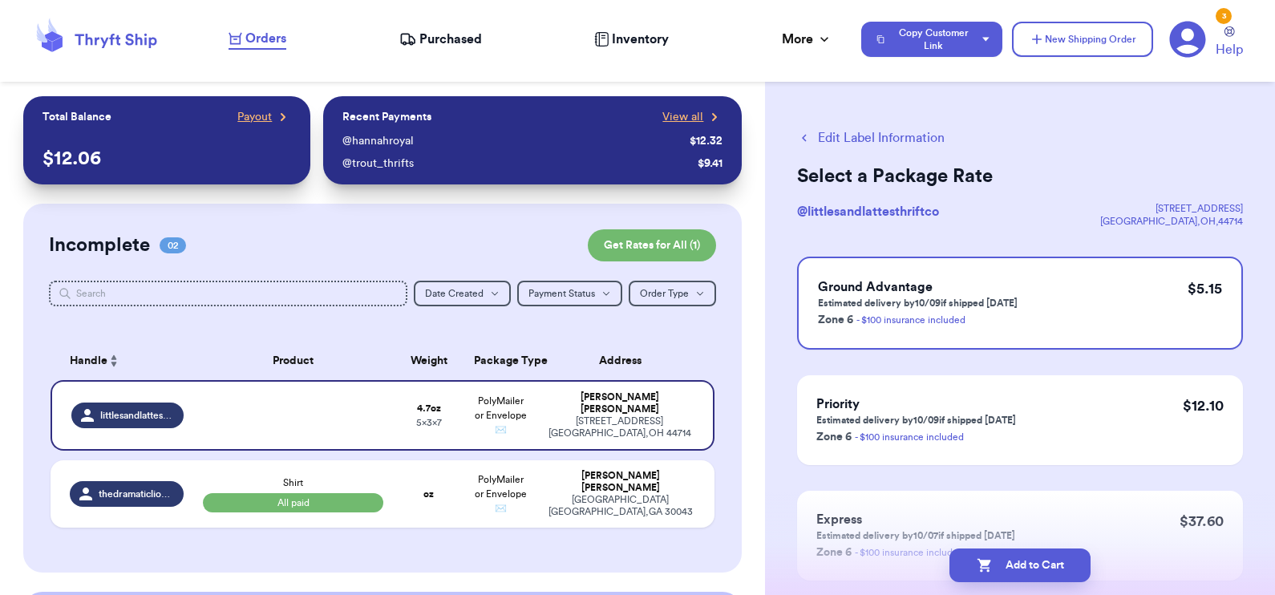
click at [877, 133] on button "Edit Label Information" at bounding box center [871, 137] width 148 height 19
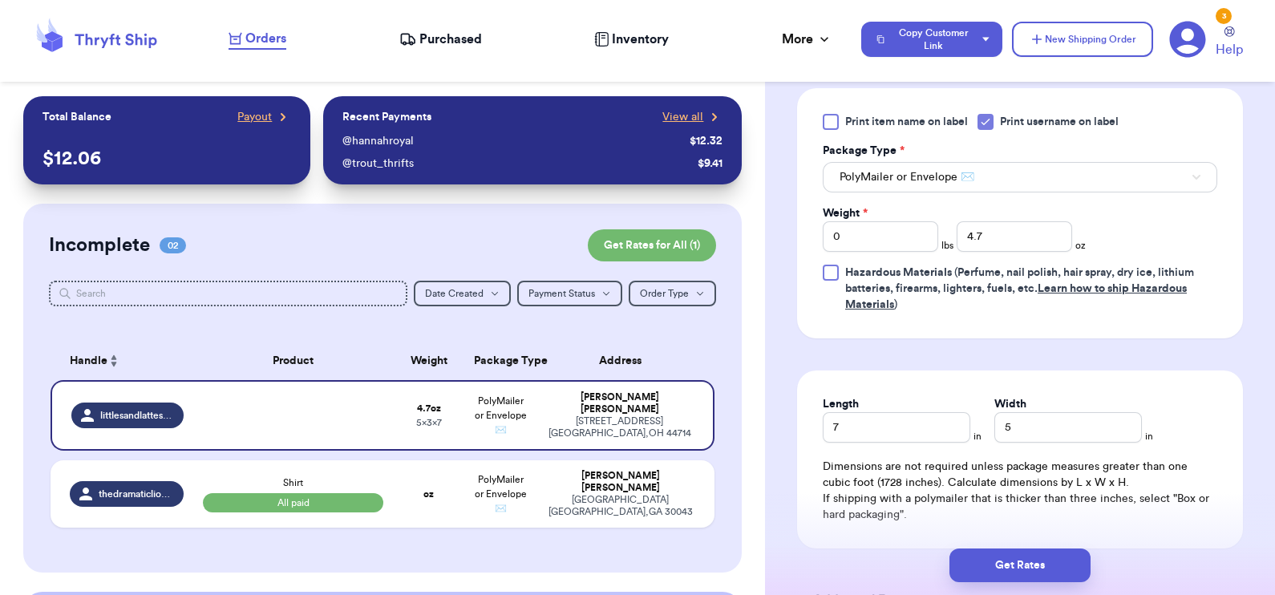
scroll to position [862, 0]
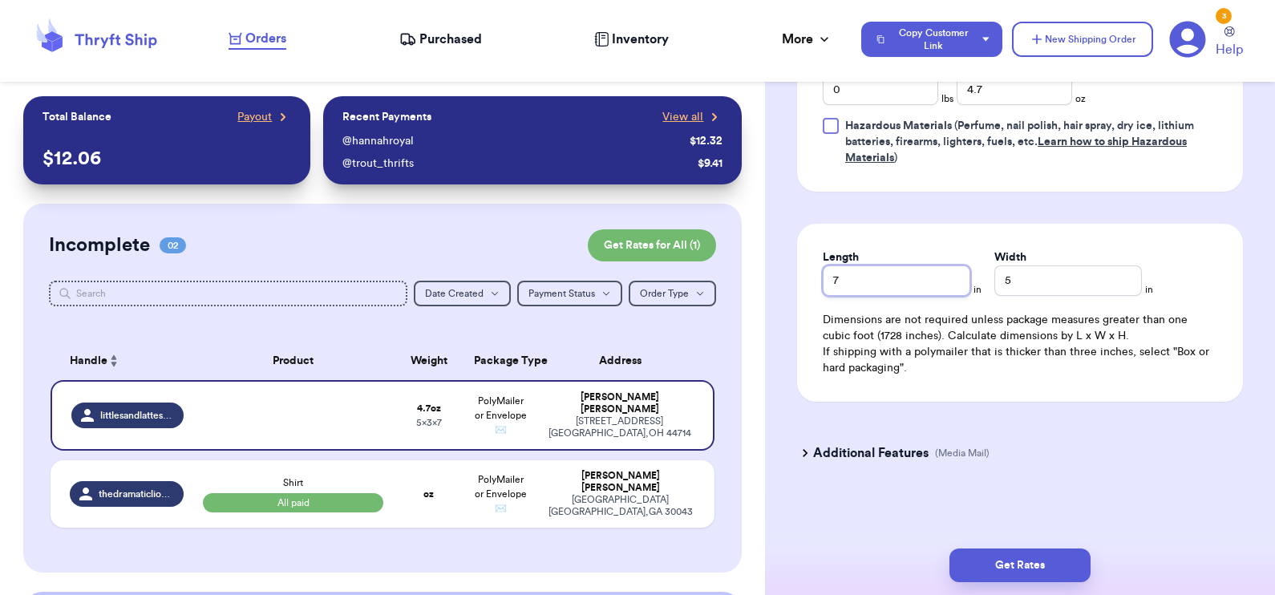
drag, startPoint x: 848, startPoint y: 285, endPoint x: 815, endPoint y: 278, distance: 34.4
click at [815, 278] on div "Length 7 in Width 5 in Dimensions are not required unless package measures grea…" at bounding box center [1020, 313] width 446 height 178
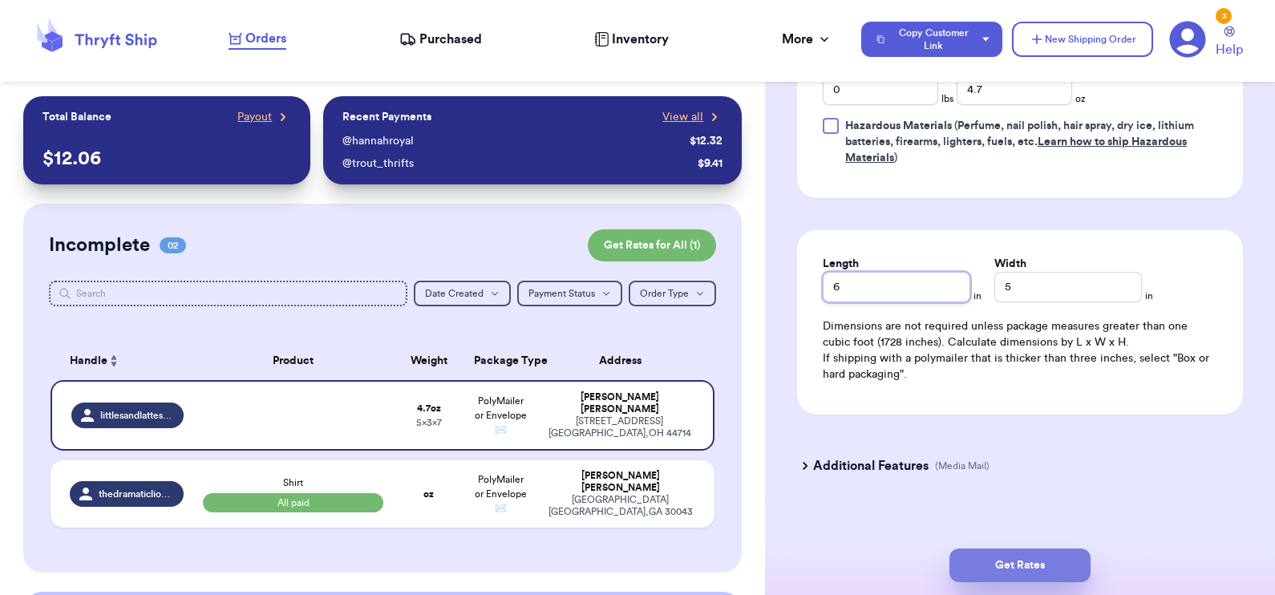
type input "6"
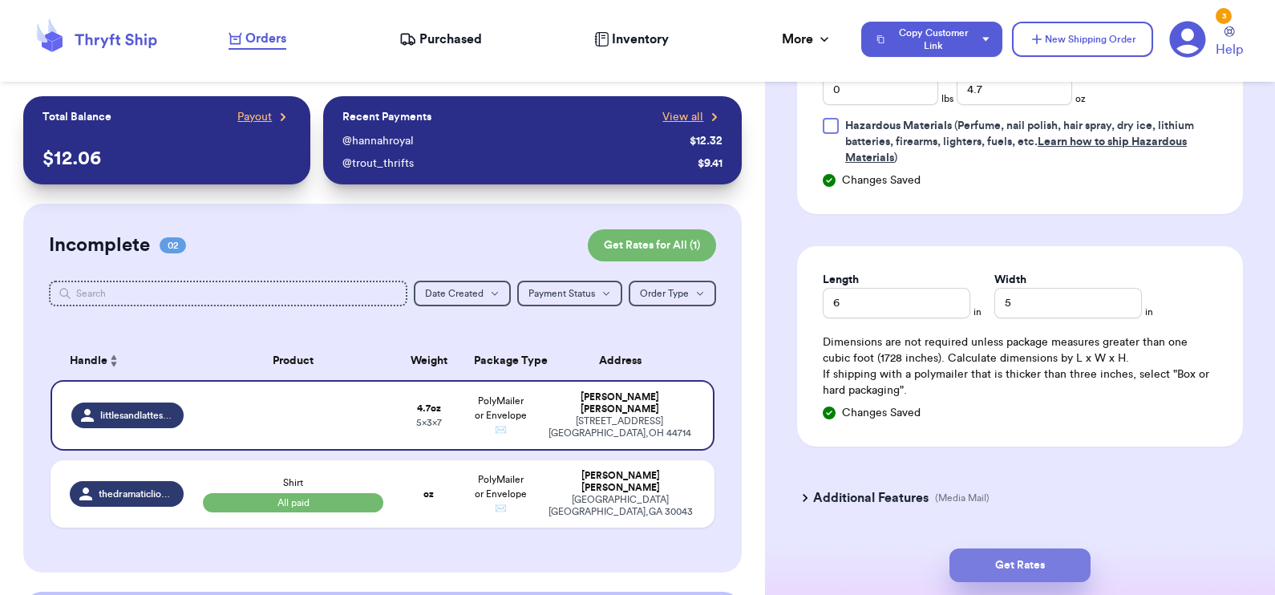
click at [1001, 578] on button "Get Rates" at bounding box center [1019, 565] width 141 height 34
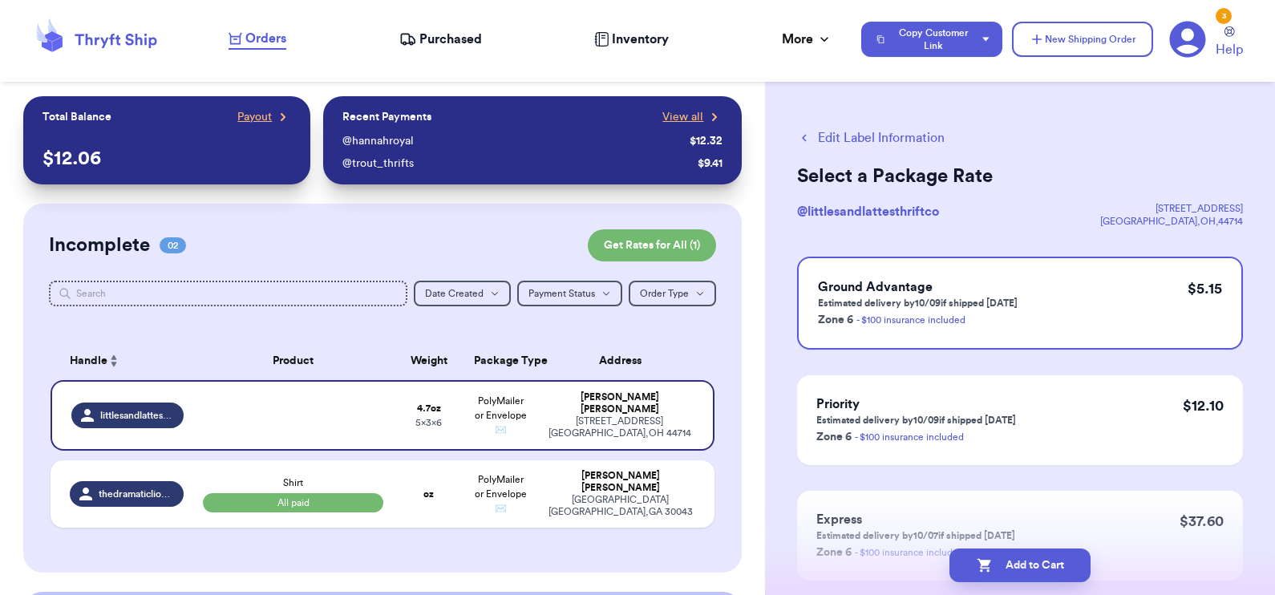
click at [829, 136] on button "Edit Label Information" at bounding box center [871, 137] width 148 height 19
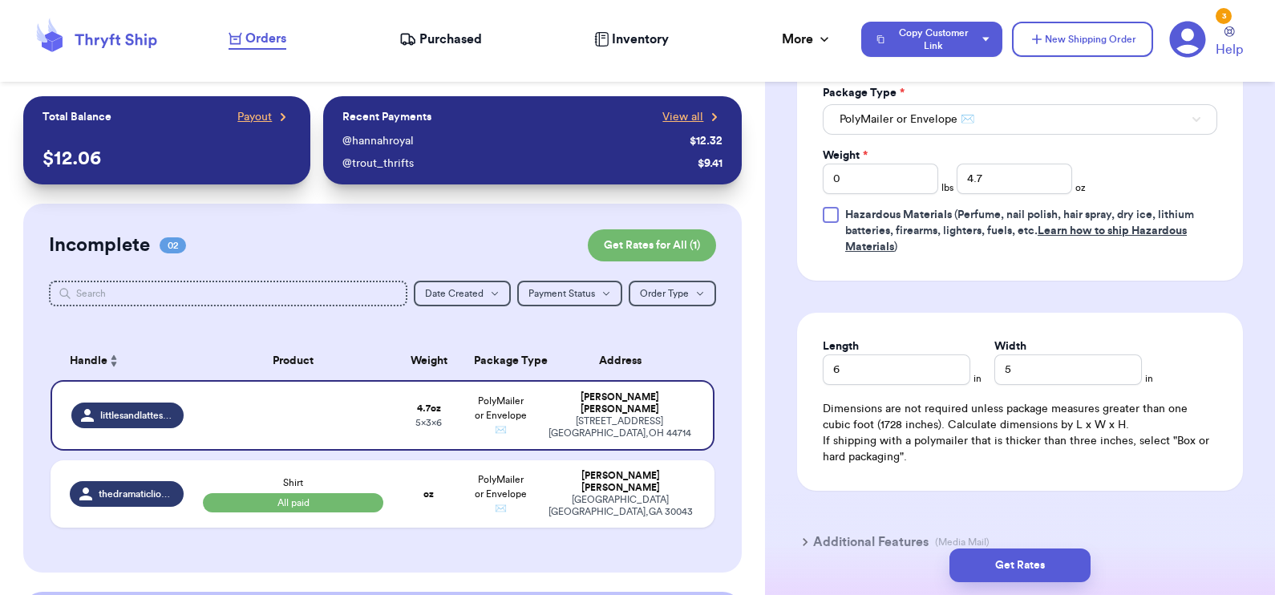
scroll to position [811, 0]
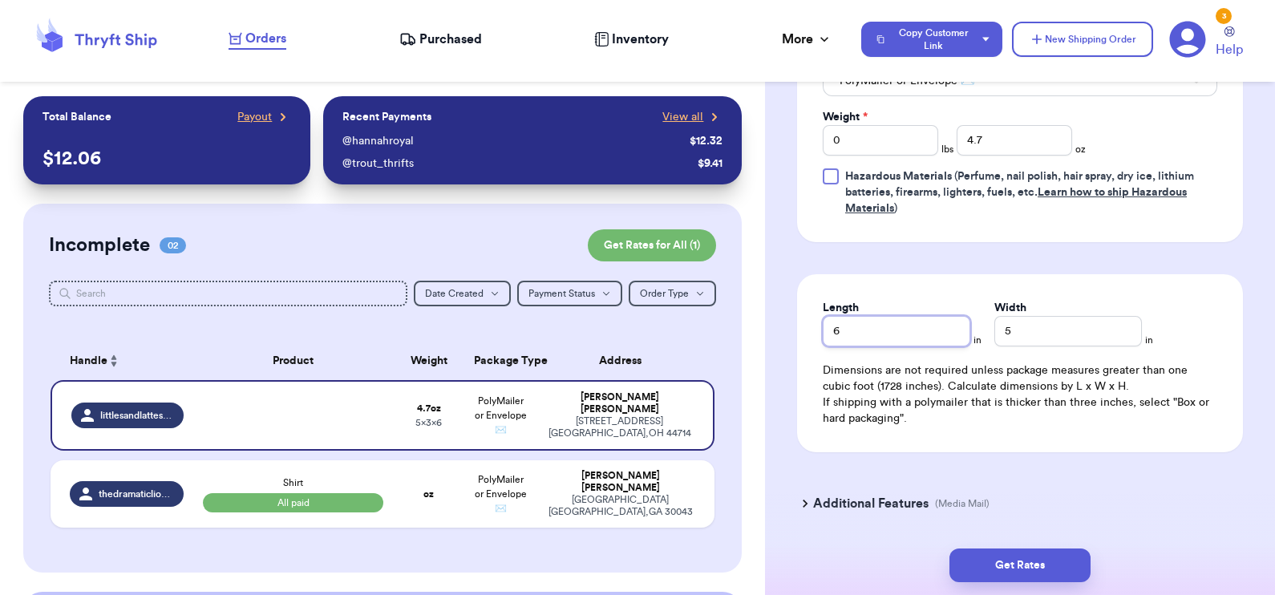
drag, startPoint x: 856, startPoint y: 330, endPoint x: 813, endPoint y: 319, distance: 44.5
click at [813, 319] on div "Length 6 in Width 5 in Dimensions are not required unless package measures grea…" at bounding box center [1020, 363] width 446 height 178
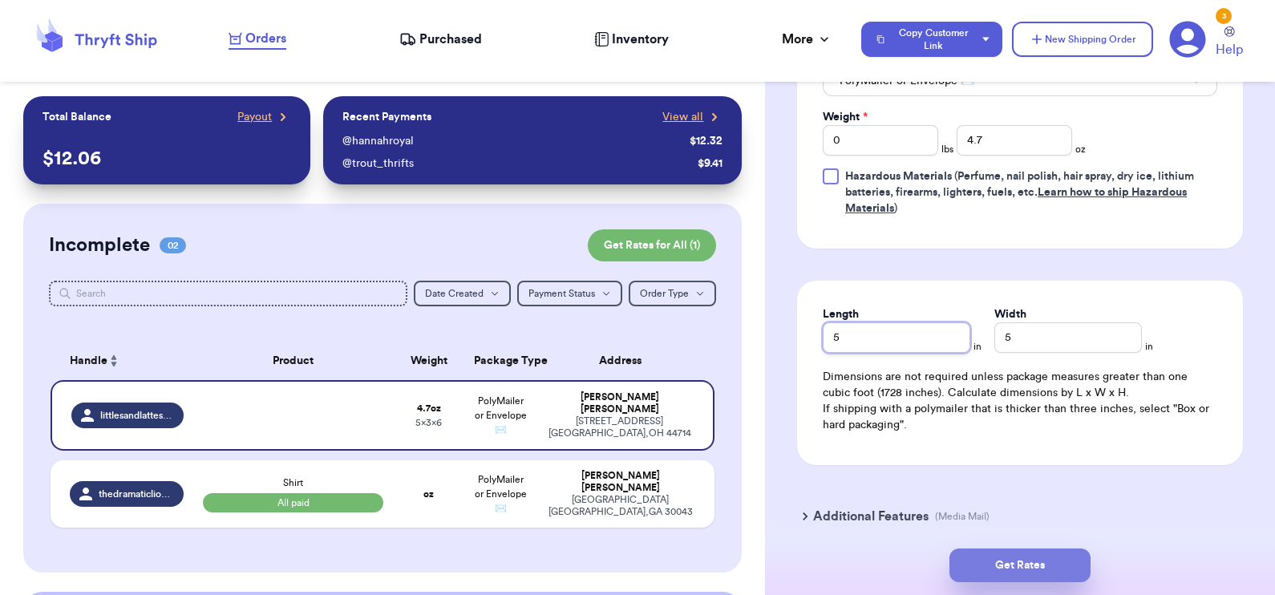
type input "5"
click at [986, 563] on button "Get Rates" at bounding box center [1019, 565] width 141 height 34
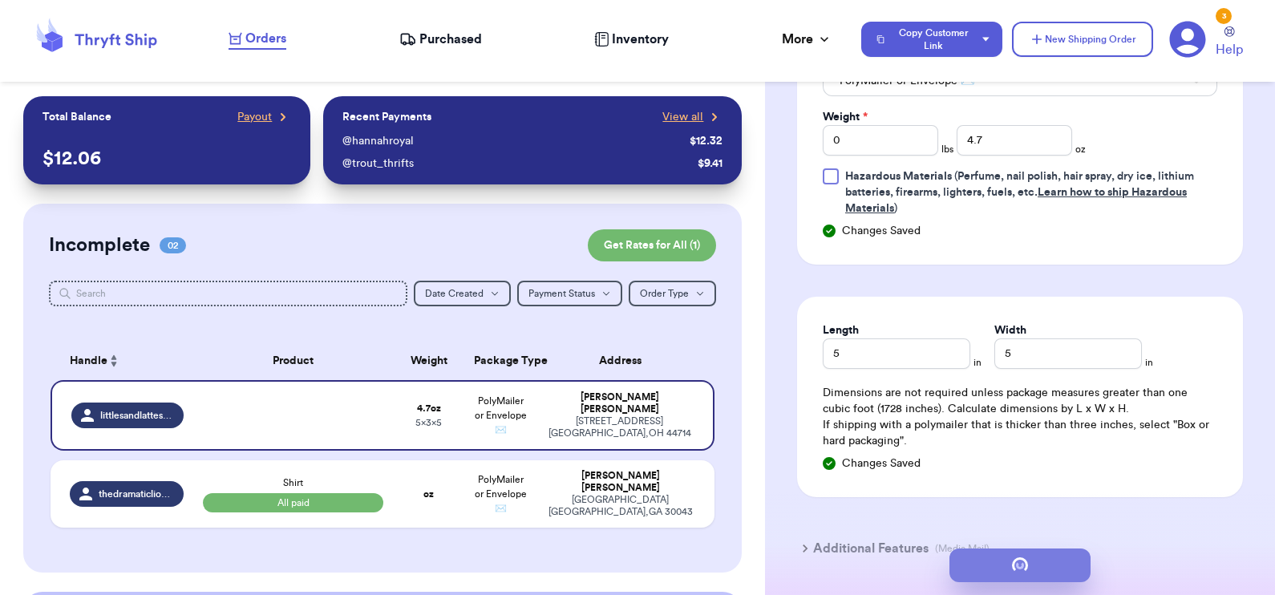
scroll to position [0, 0]
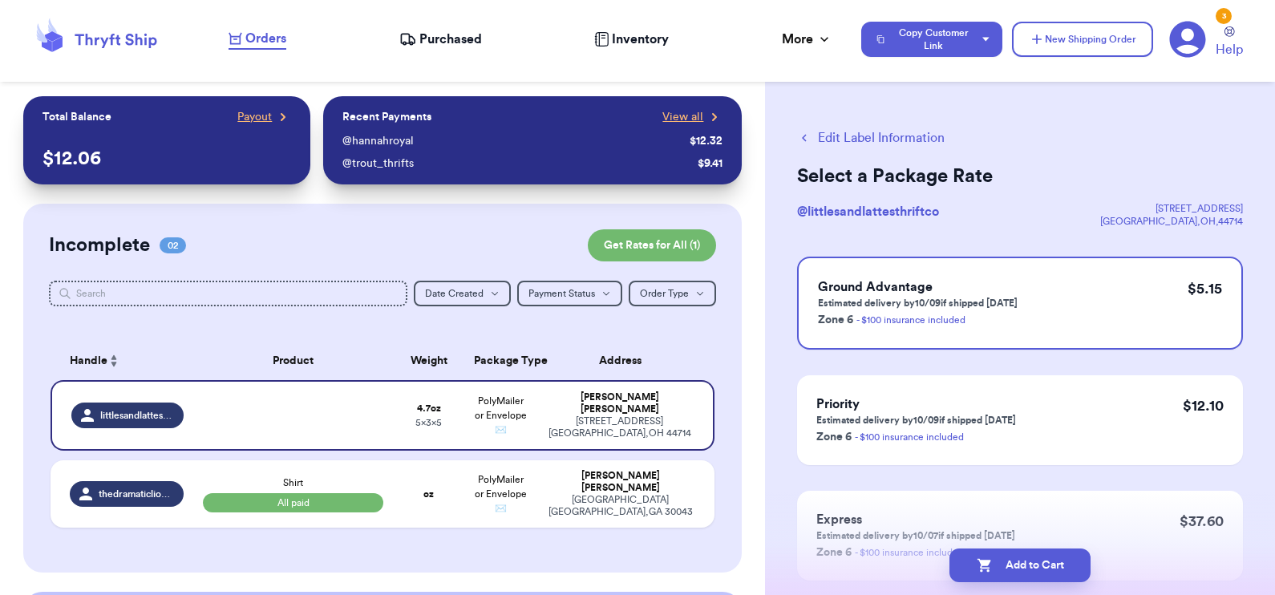
click at [852, 136] on button "Edit Label Information" at bounding box center [871, 137] width 148 height 19
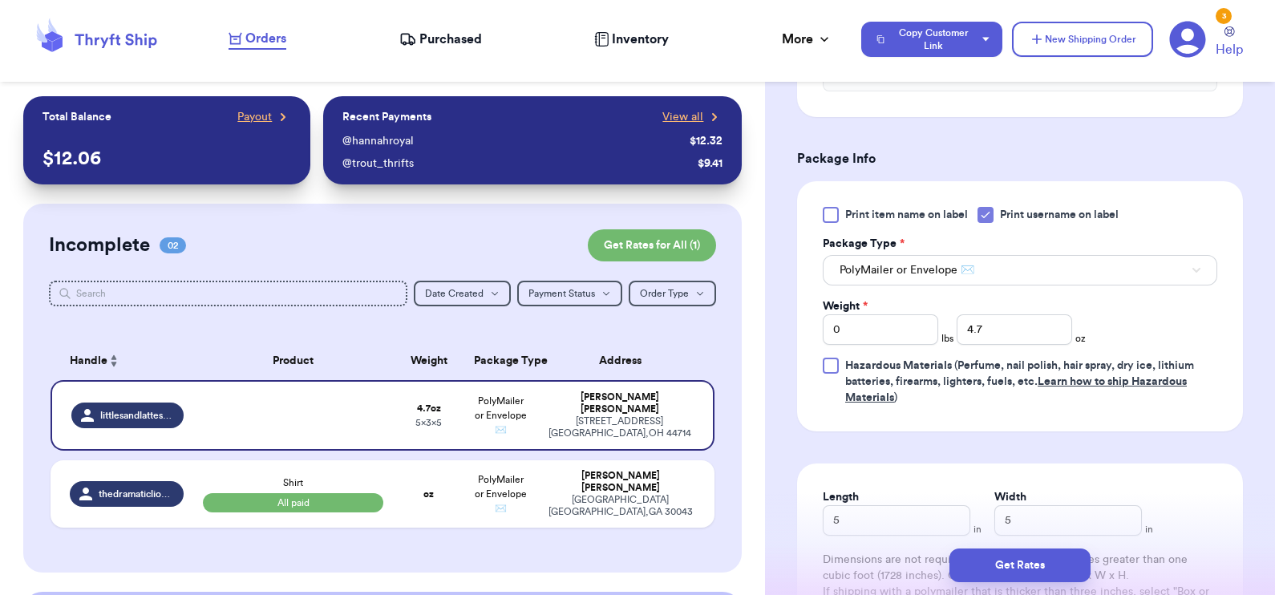
scroll to position [862, 0]
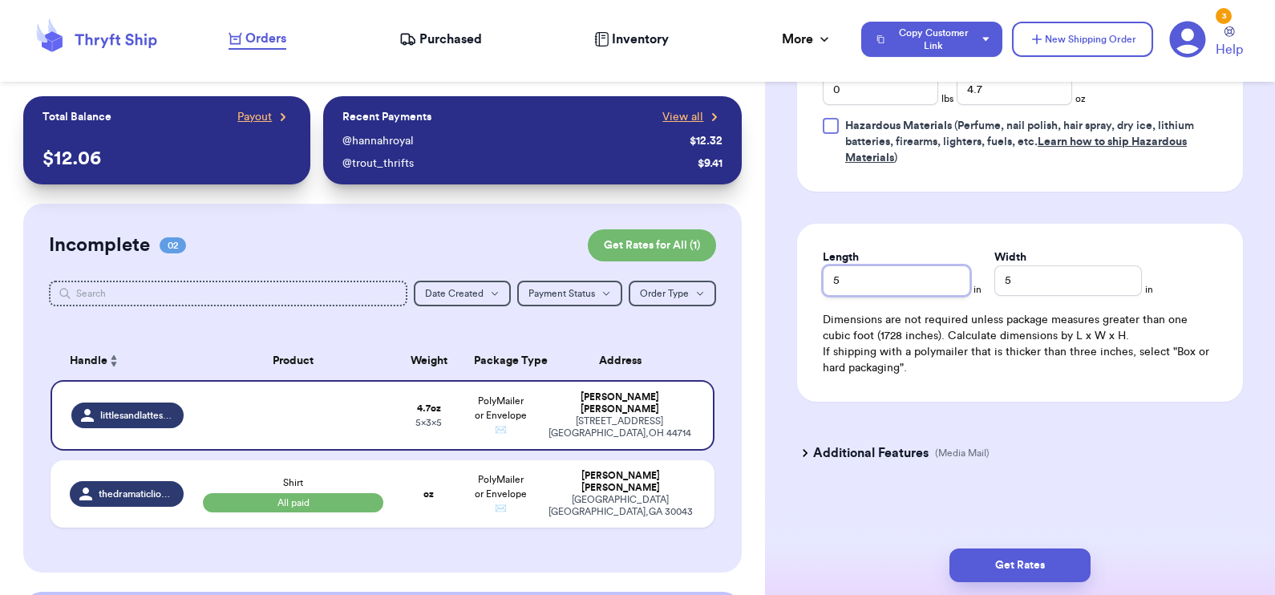
drag, startPoint x: 876, startPoint y: 287, endPoint x: 786, endPoint y: 269, distance: 92.5
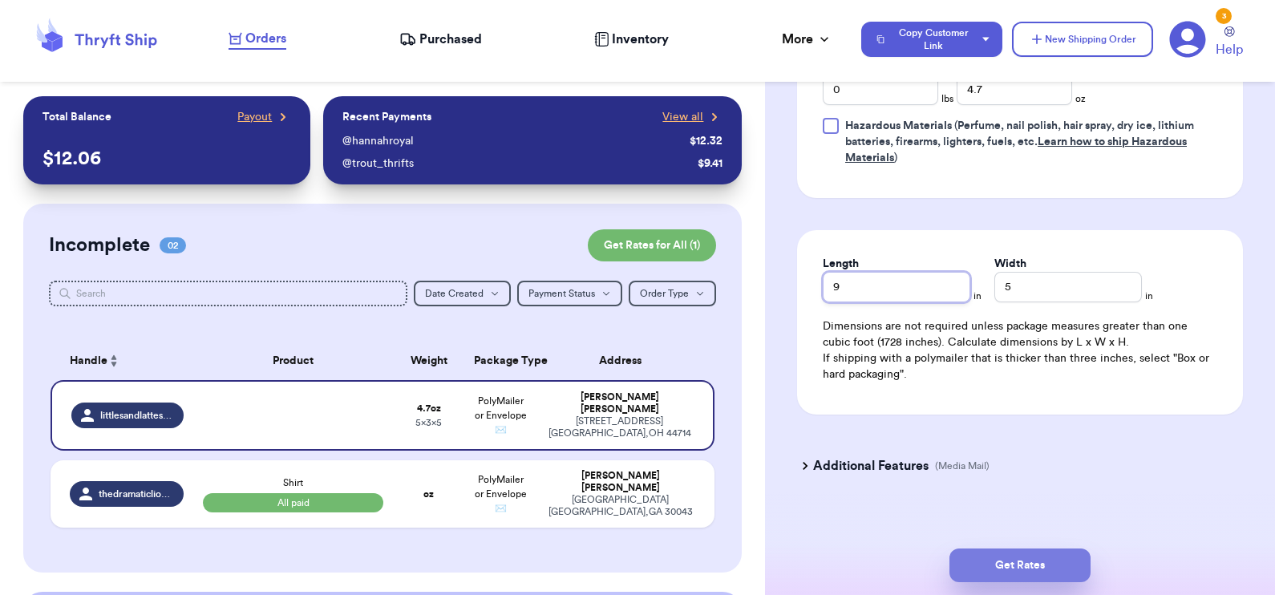
type input "9"
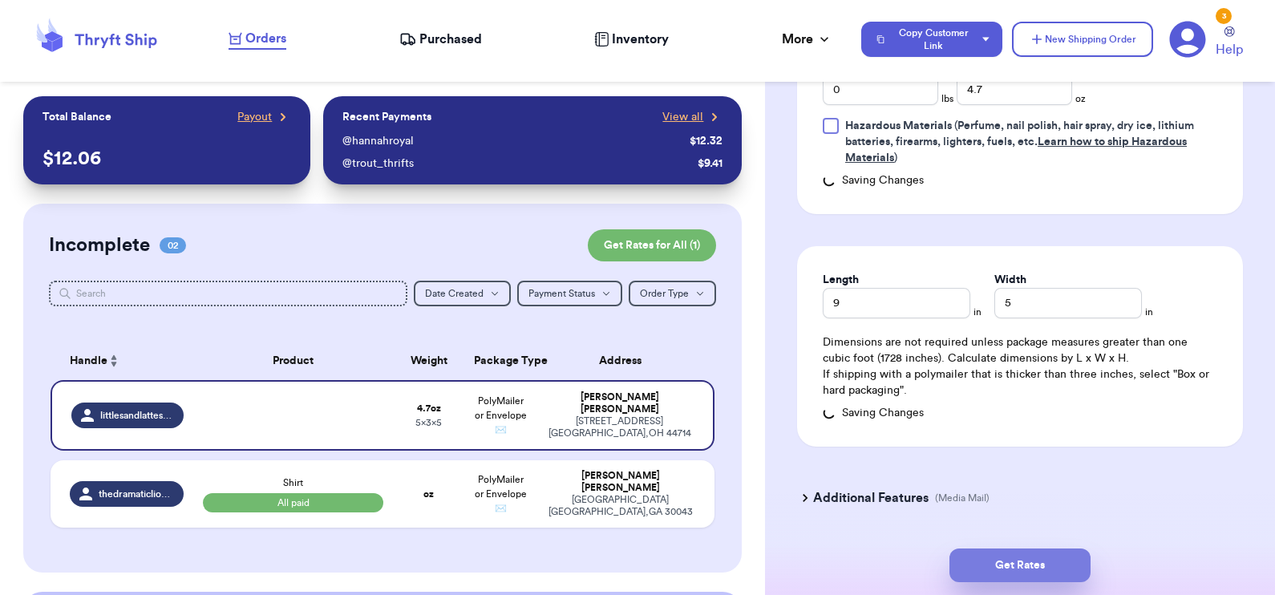
click at [1022, 565] on button "Get Rates" at bounding box center [1019, 565] width 141 height 34
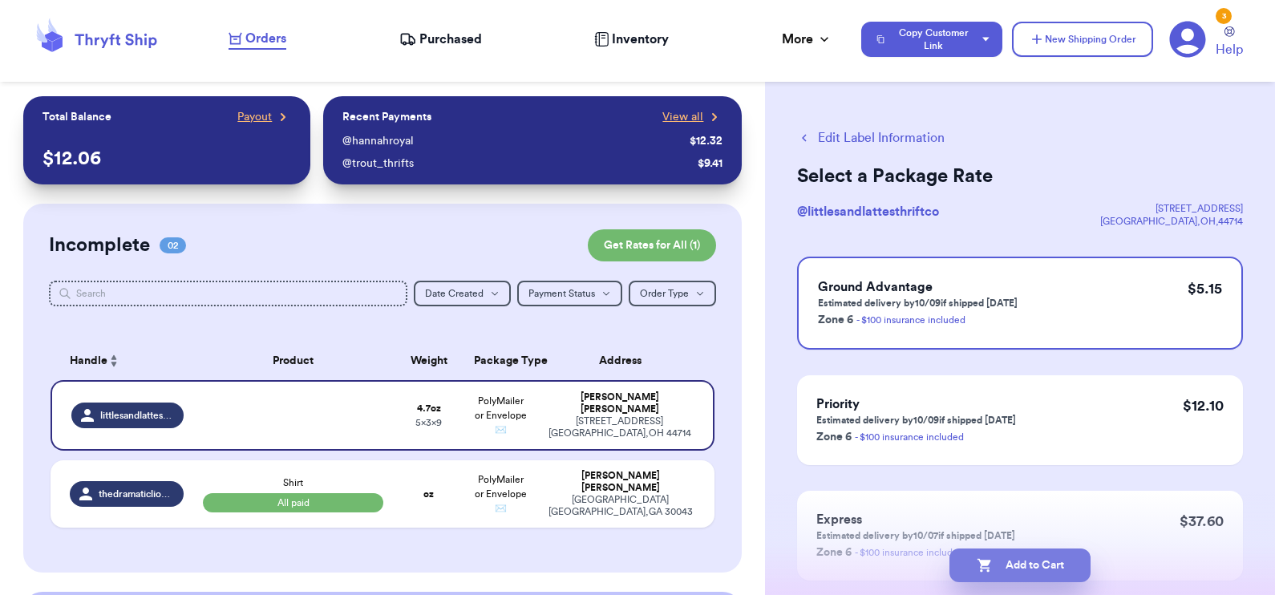
click at [1019, 561] on button "Add to Cart" at bounding box center [1019, 565] width 141 height 34
checkbox input "true"
select select "paid"
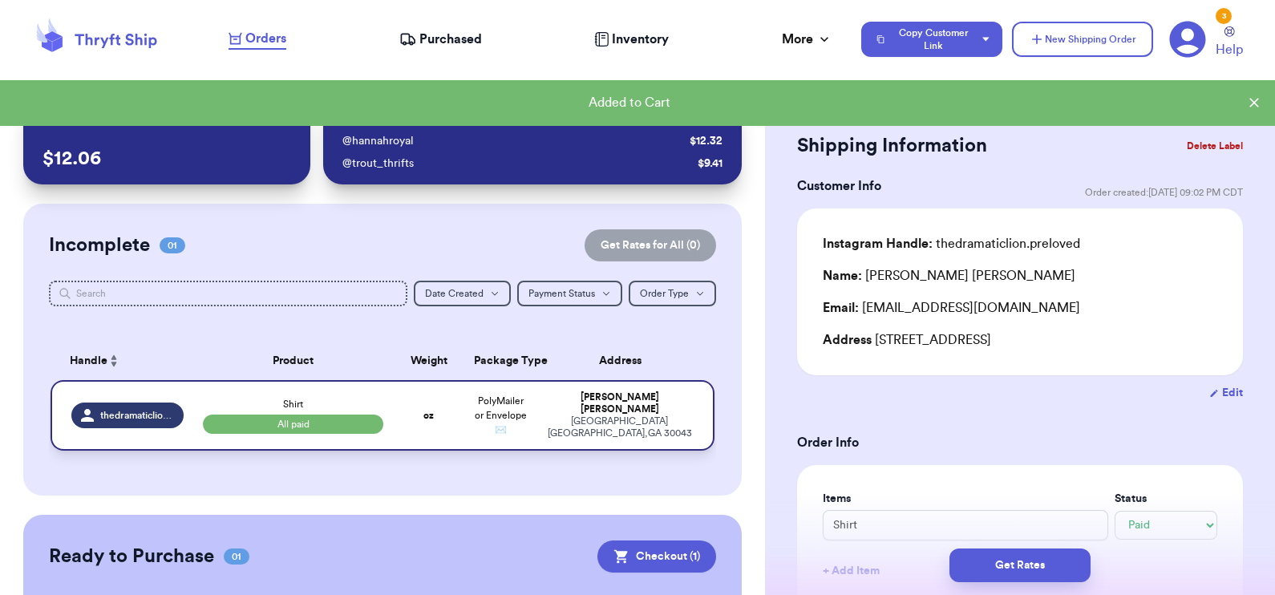
scroll to position [194, 0]
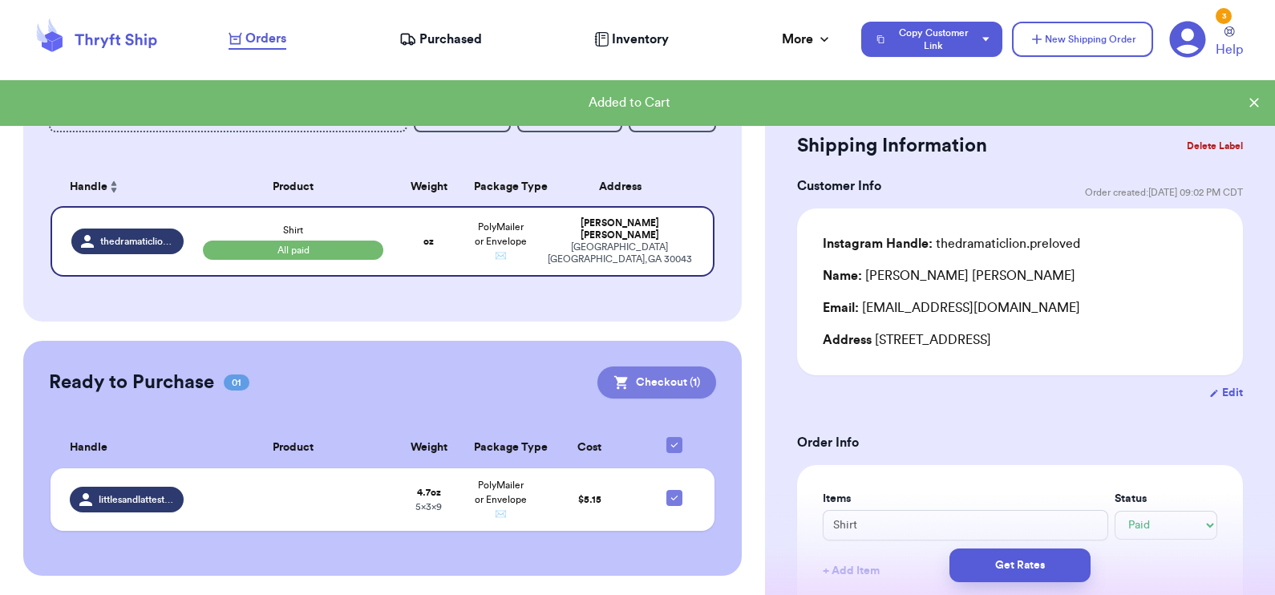
click at [640, 371] on button "Checkout ( 1 )" at bounding box center [656, 382] width 119 height 32
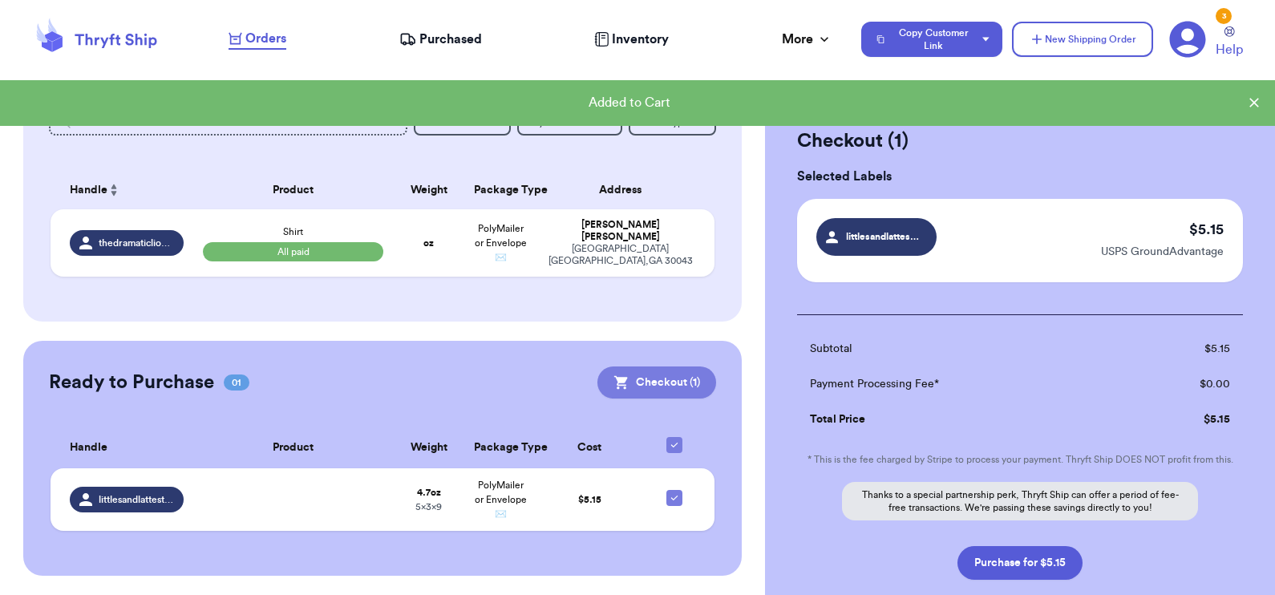
scroll to position [192, 0]
click at [998, 558] on button "Purchase for $5.15" at bounding box center [1019, 563] width 125 height 34
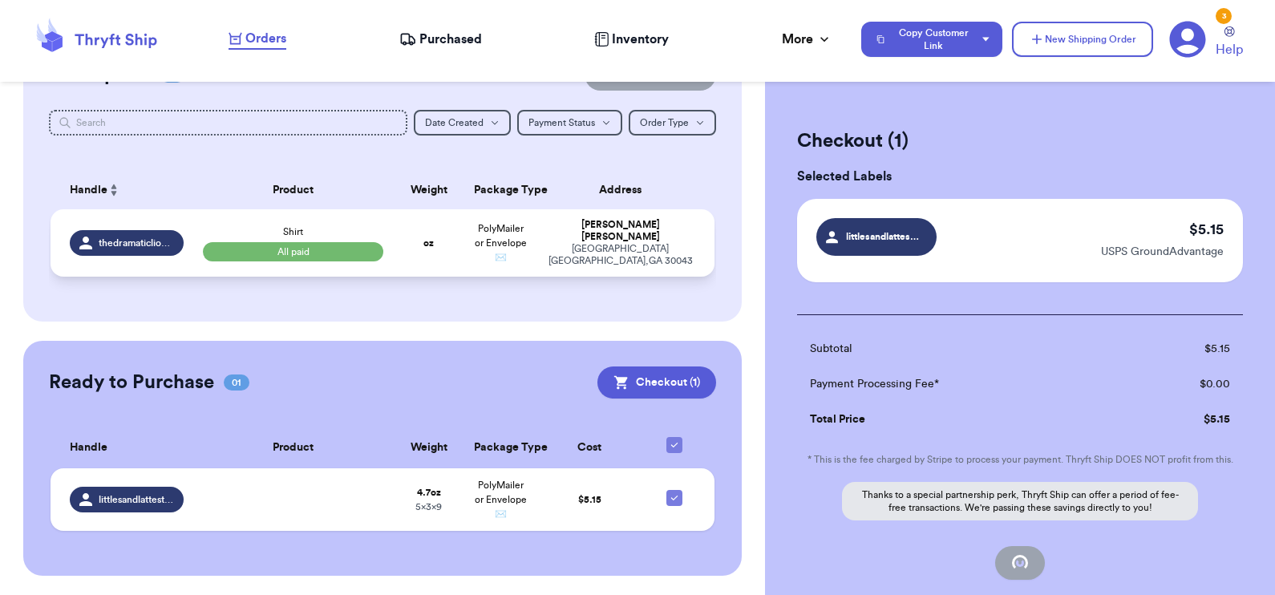
checkbox input "false"
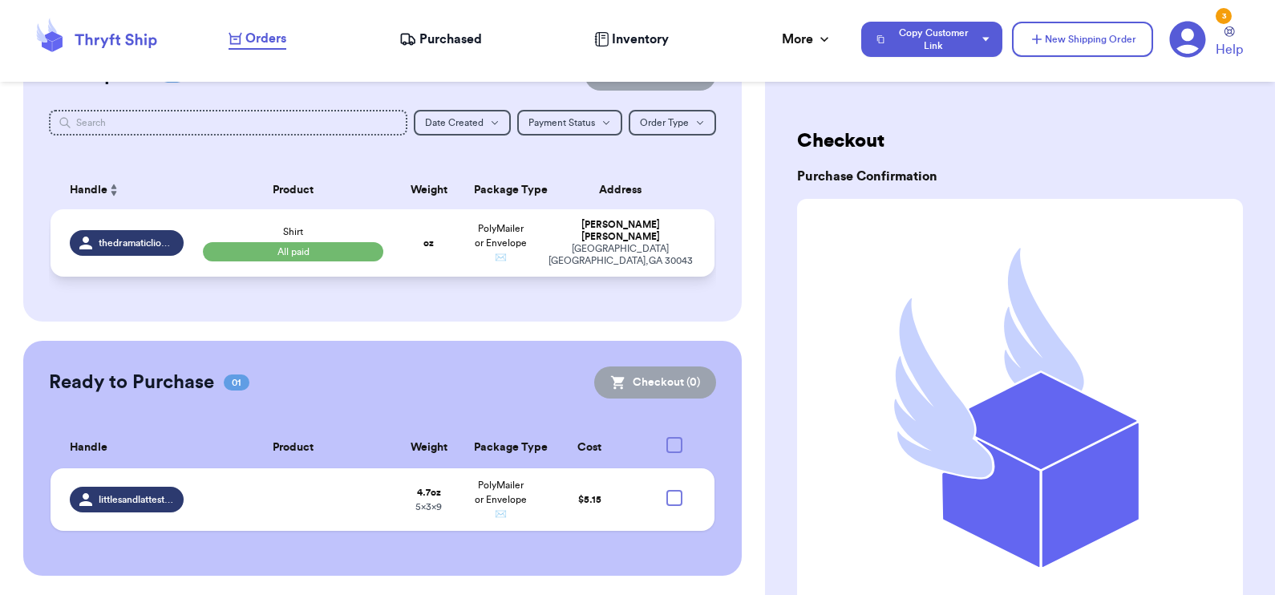
checkbox input "true"
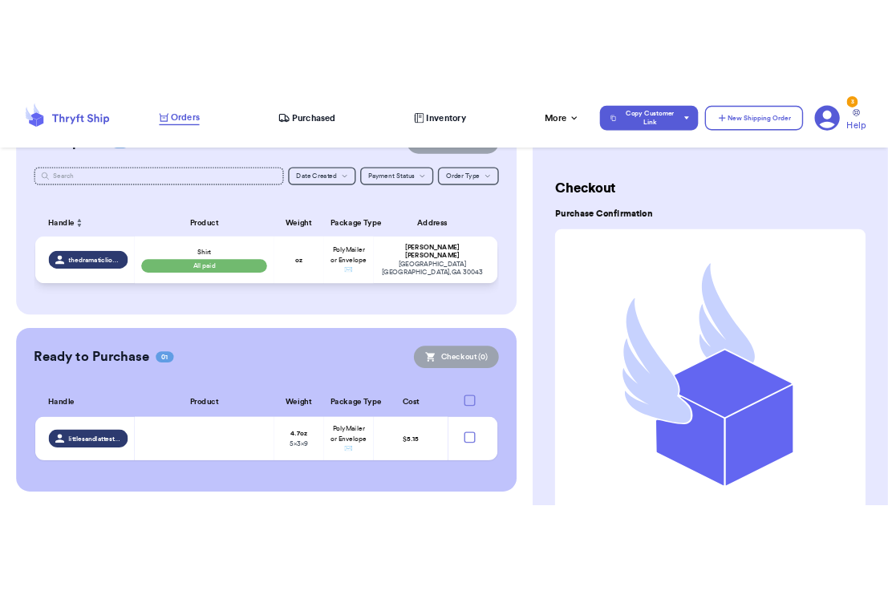
scroll to position [160, 0]
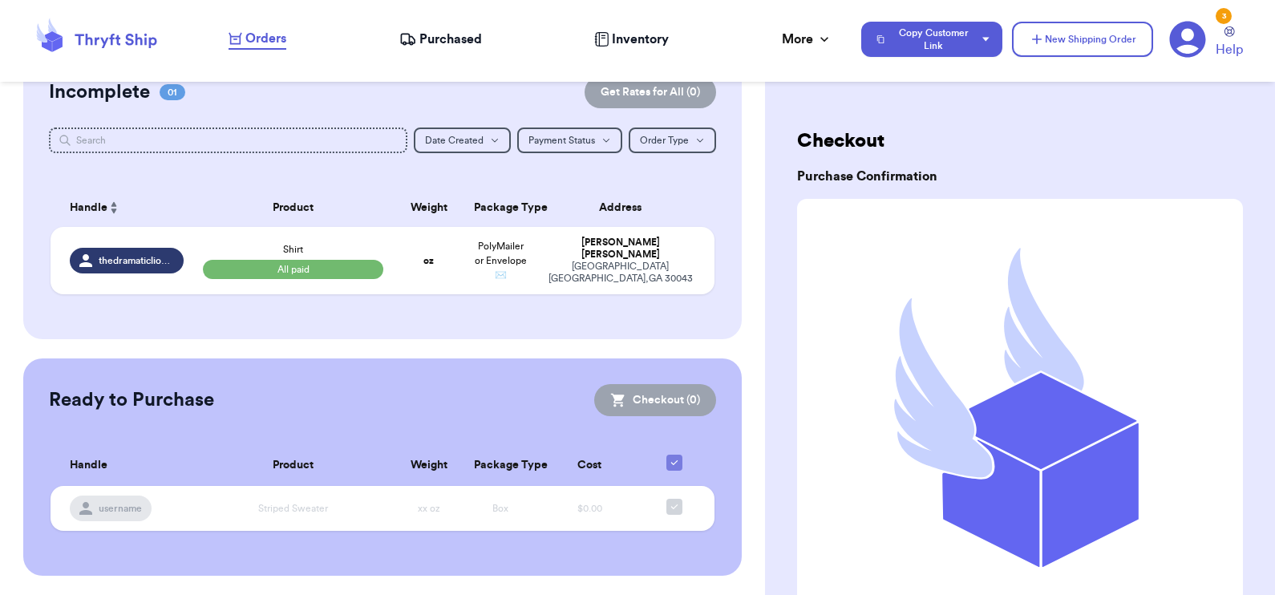
click at [433, 38] on span "Purchased" at bounding box center [450, 39] width 63 height 19
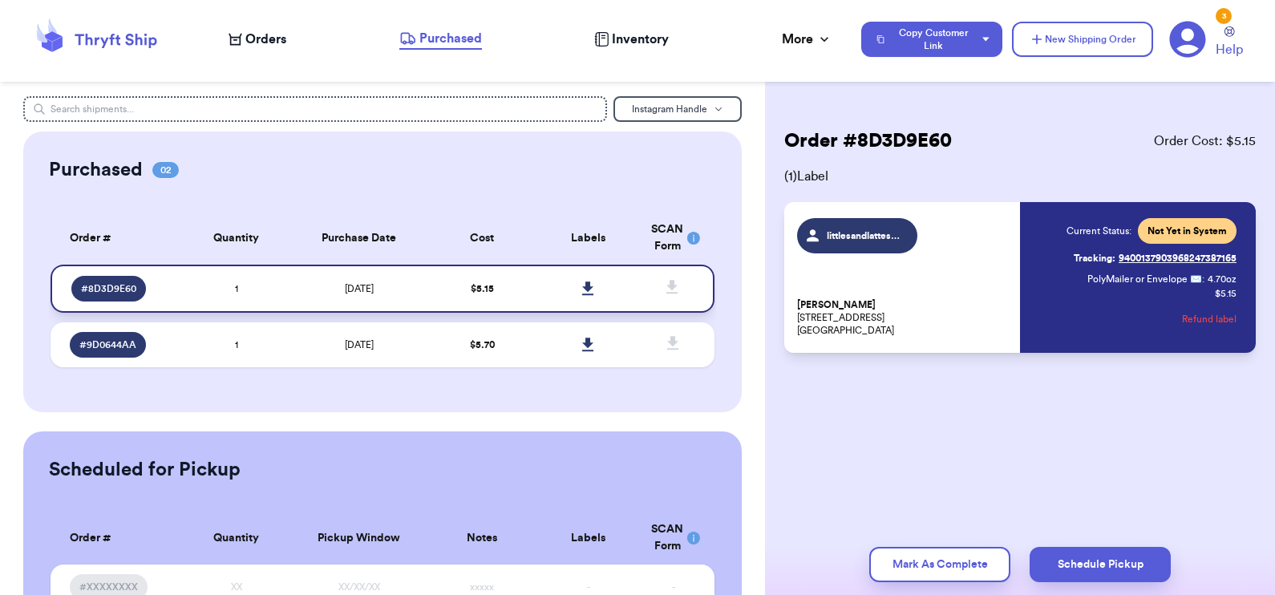
click at [582, 283] on icon at bounding box center [587, 288] width 11 height 14
